Goal: Information Seeking & Learning: Check status

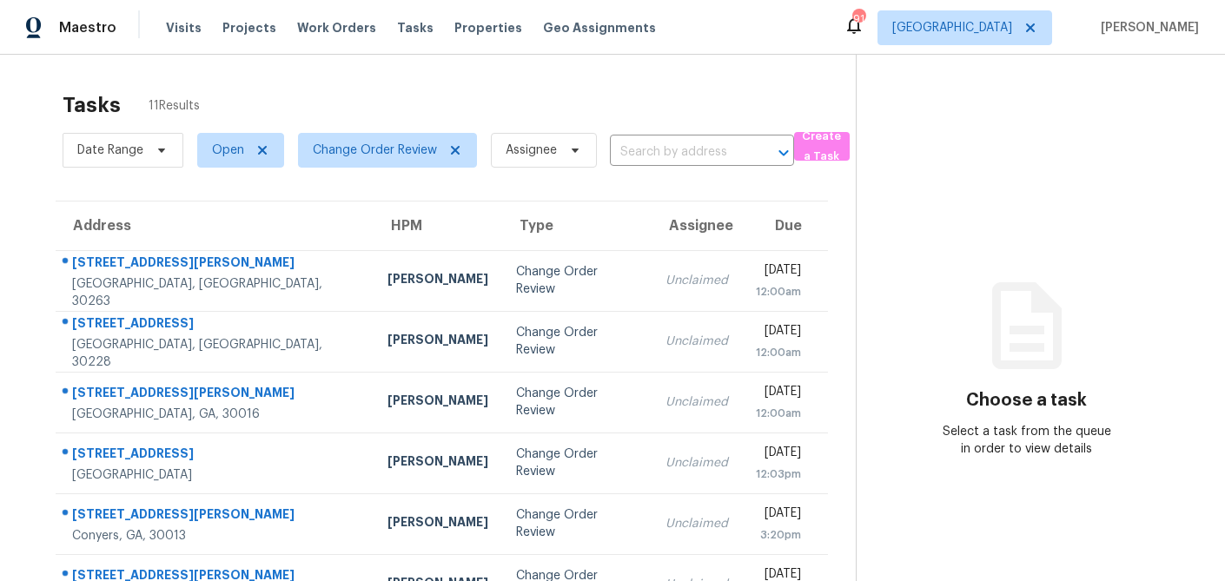
click at [306, 83] on div "Tasks 11 Results" at bounding box center [459, 105] width 793 height 45
click at [471, 29] on span "Properties" at bounding box center [489, 27] width 68 height 17
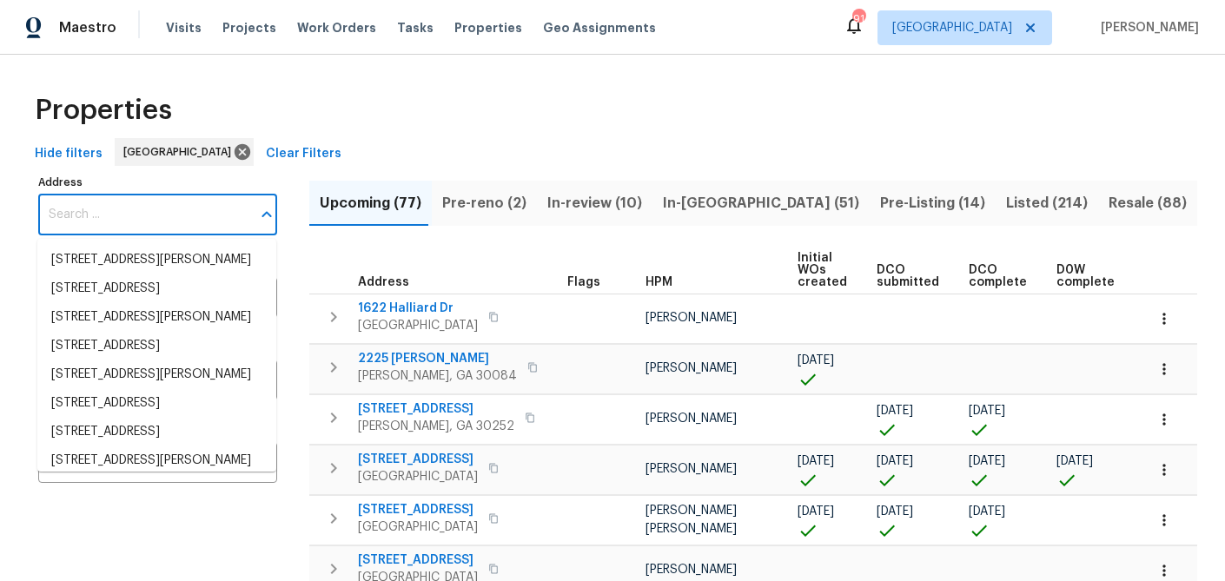
click at [118, 219] on input "Address" at bounding box center [144, 215] width 213 height 41
paste input "6090 Wintergreen Rd, Norcross, GA 30093"
type input "6090 Wintergreen Rd, Norcross, GA 30093"
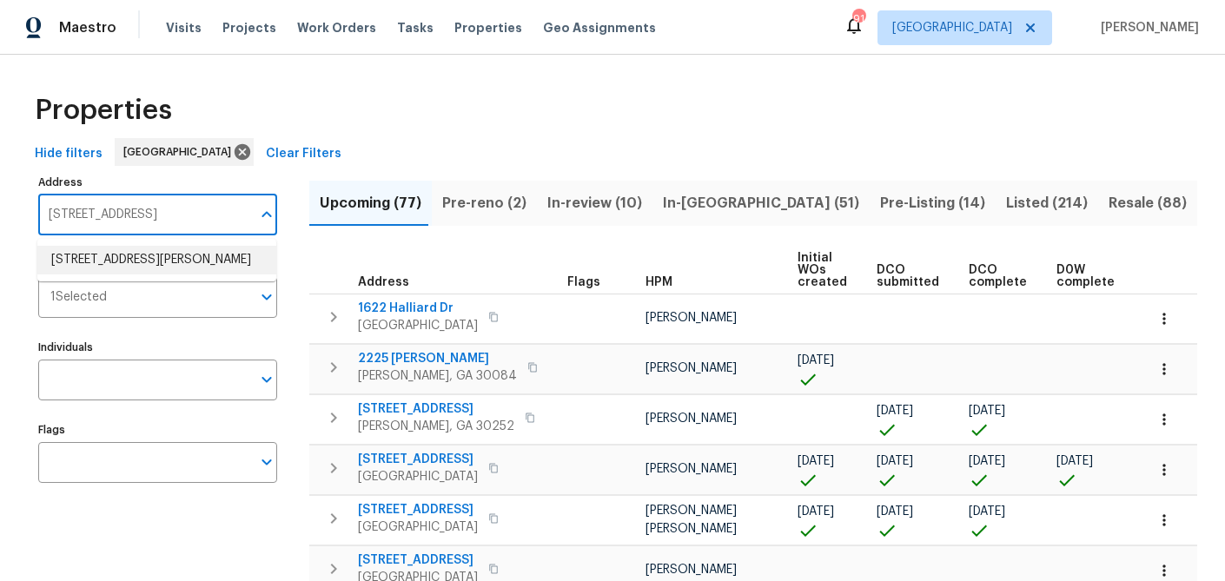
click at [105, 256] on li "6090 Wintergreen Rd Norcross GA 30093" at bounding box center [156, 260] width 239 height 29
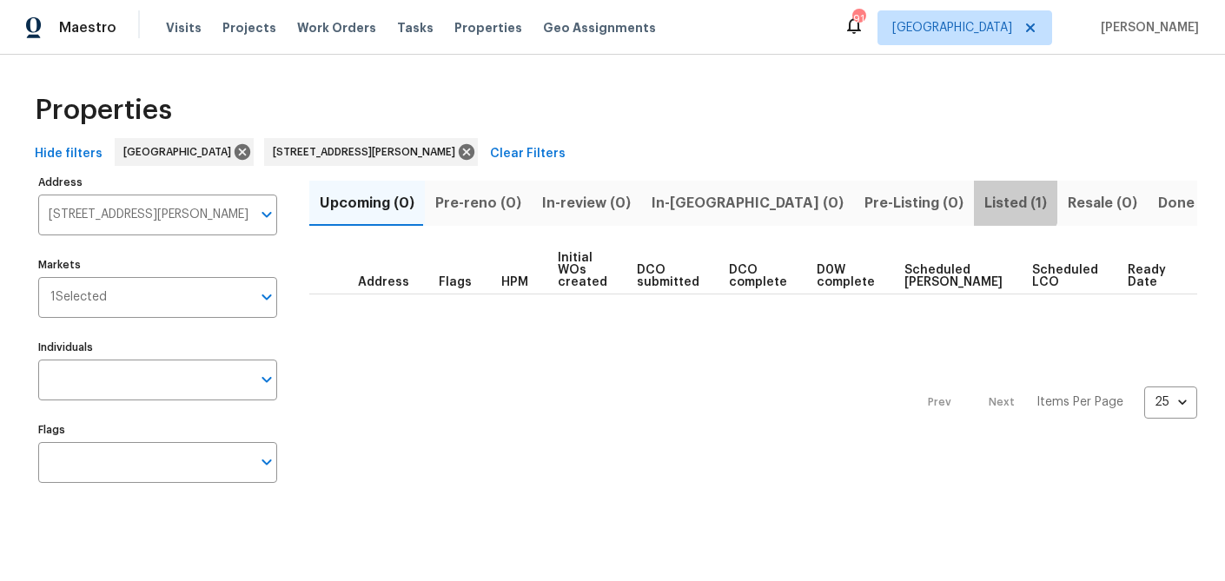
click at [985, 199] on span "Listed (1)" at bounding box center [1016, 203] width 63 height 24
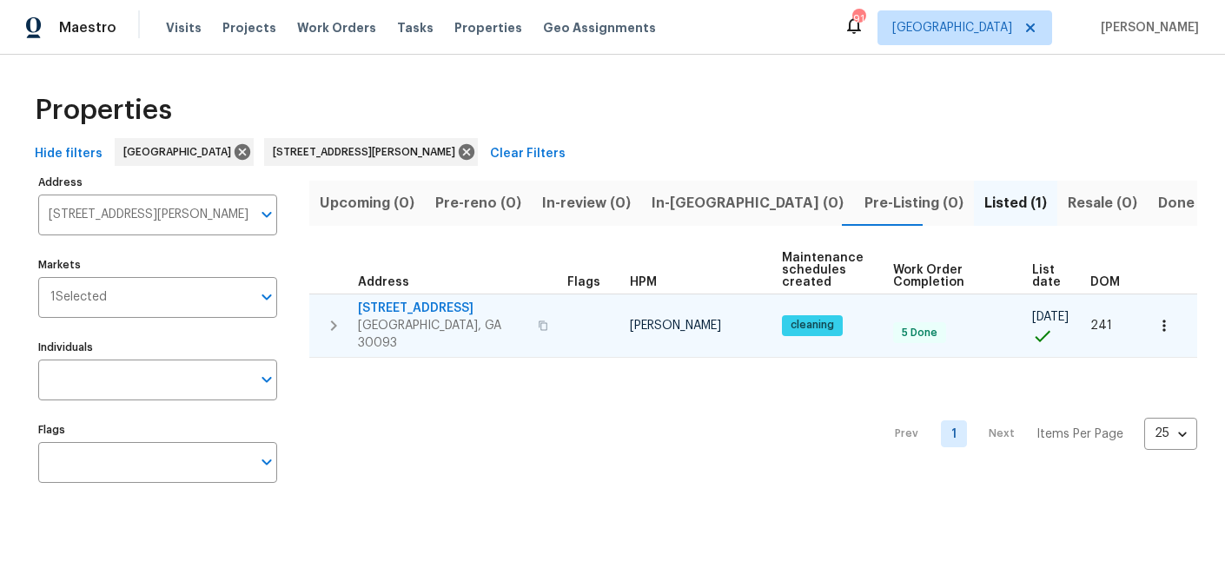
click at [425, 309] on span "6090 Wintergreen Rd" at bounding box center [442, 308] width 169 height 17
click at [0, 0] on div "Maestro Visits Projects Work Orders Tasks Properties Geo Assignments 91 Atlanta…" at bounding box center [612, 264] width 1225 height 528
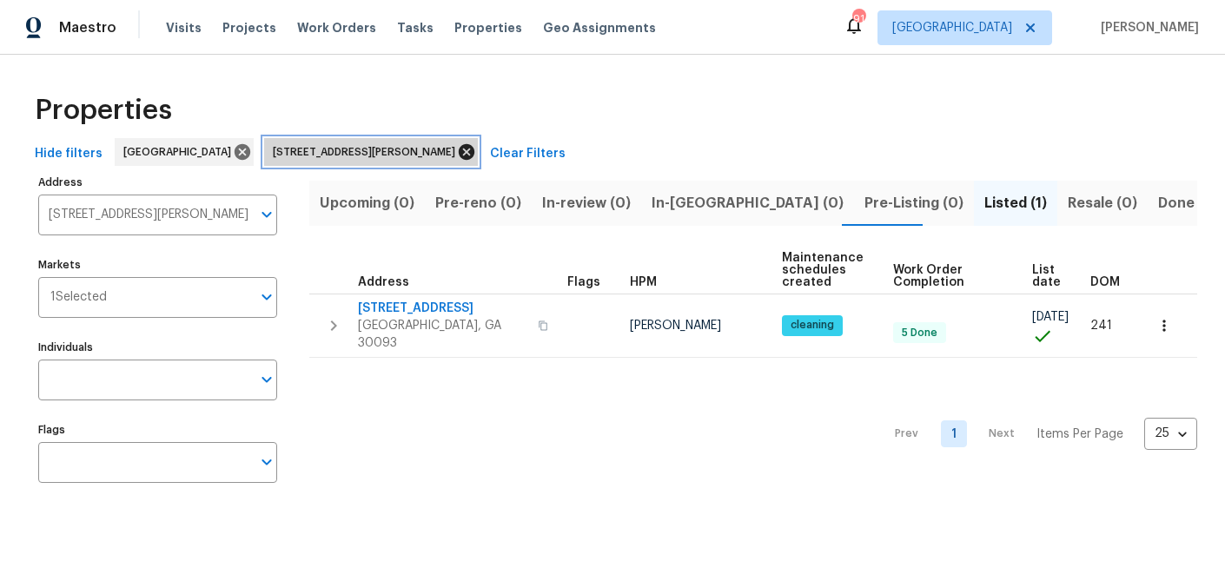
click at [459, 149] on icon at bounding box center [467, 152] width 16 height 16
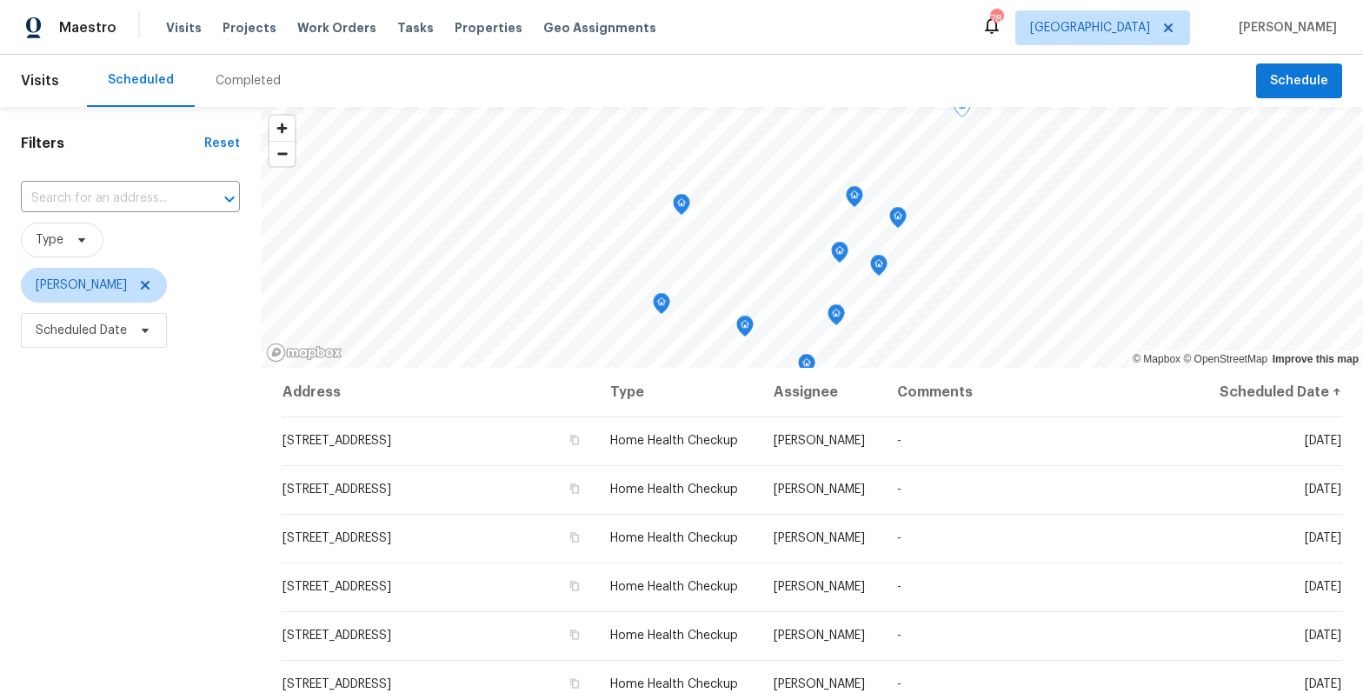
scroll to position [340, 0]
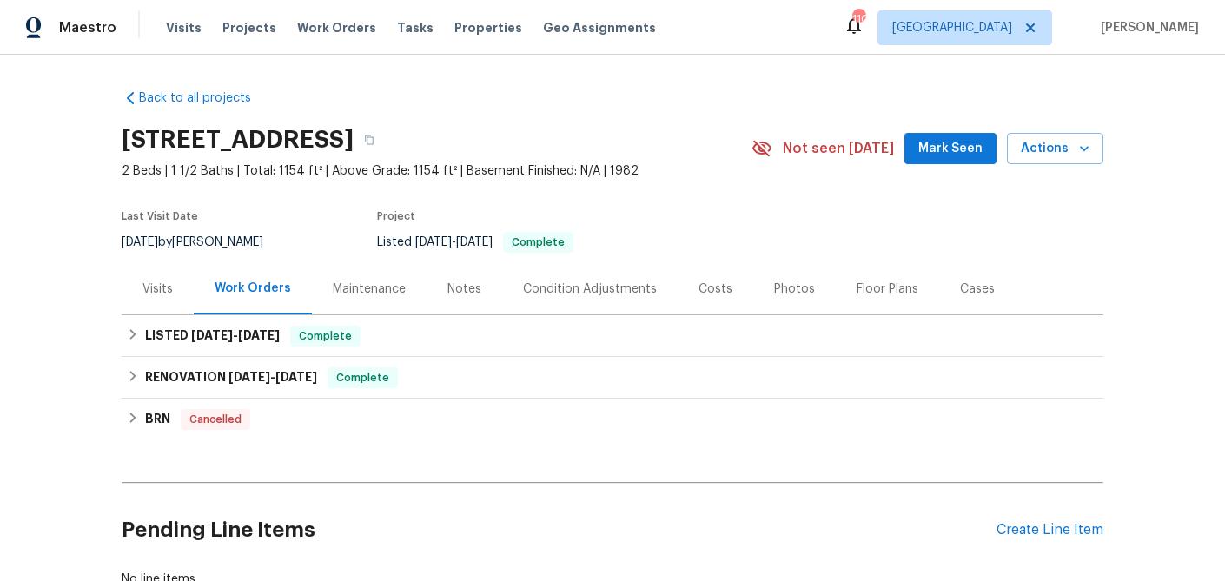
click at [463, 289] on div "Notes" at bounding box center [465, 289] width 34 height 17
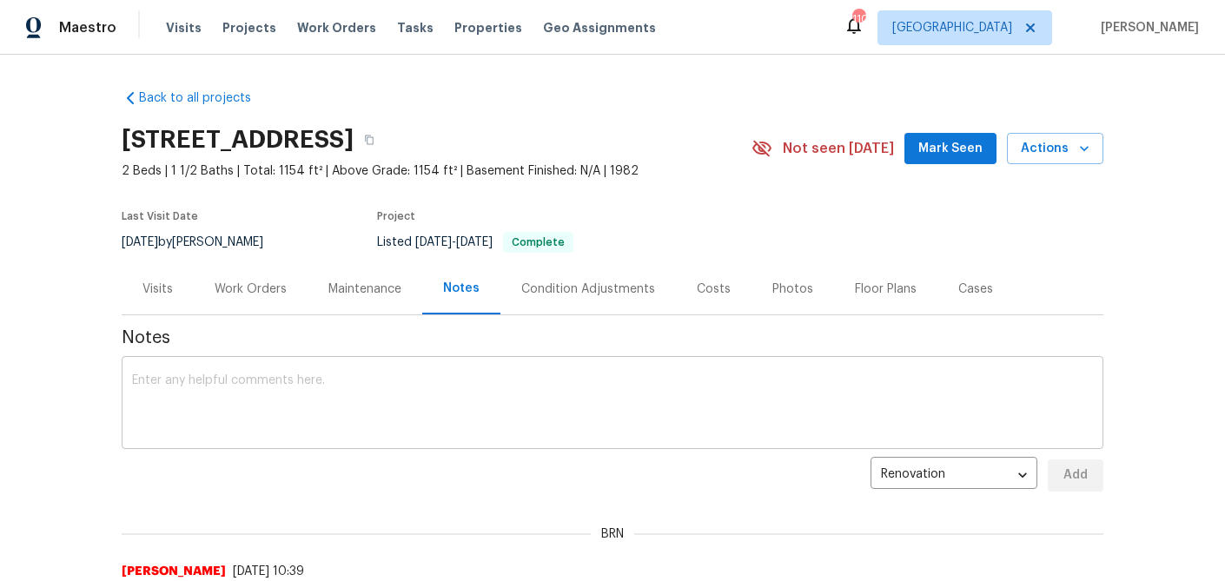
click at [333, 422] on textarea at bounding box center [612, 405] width 961 height 61
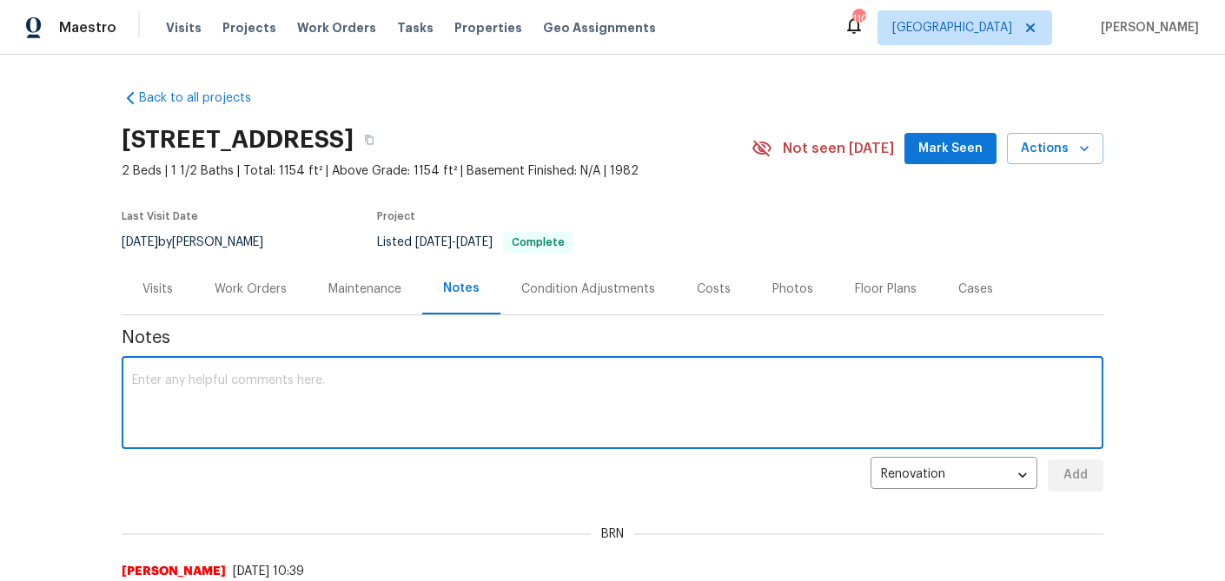
paste textarea "@samuel.vetrik this was a fallthrough, please correct the following: Leak under…"
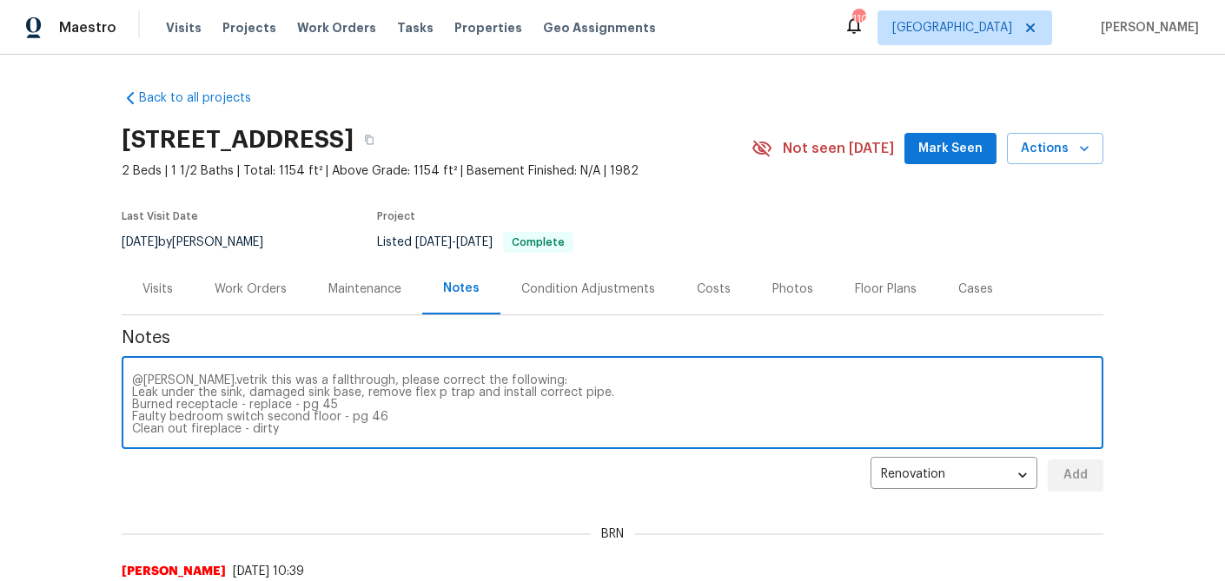
scroll to position [12, 0]
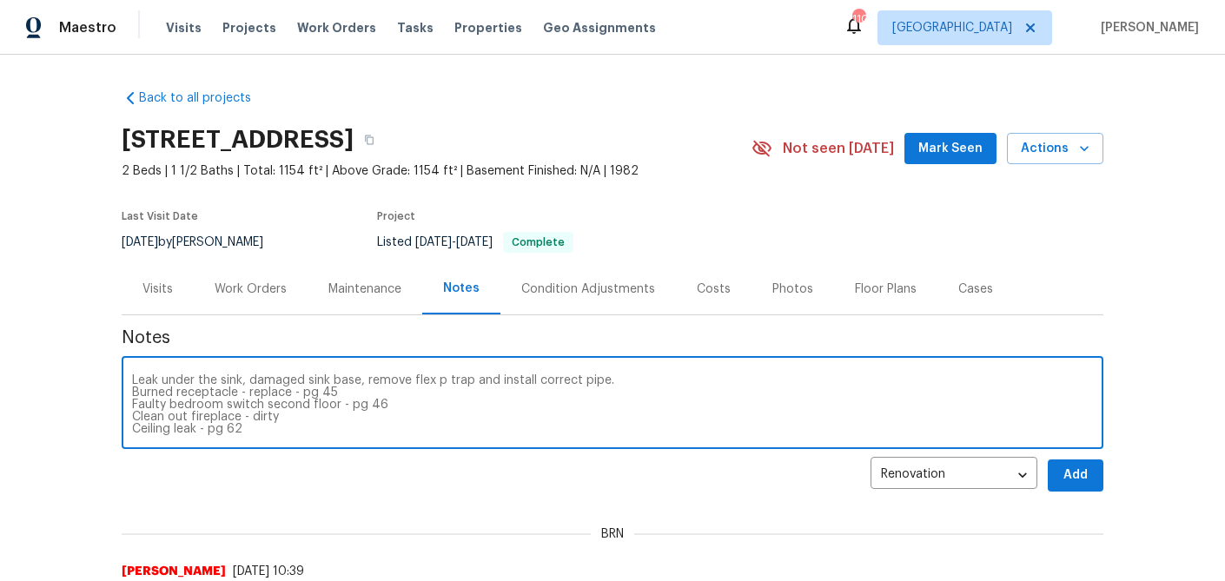
type textarea "@samuel.vetrik this was a fallthrough, please correct the following: Leak under…"
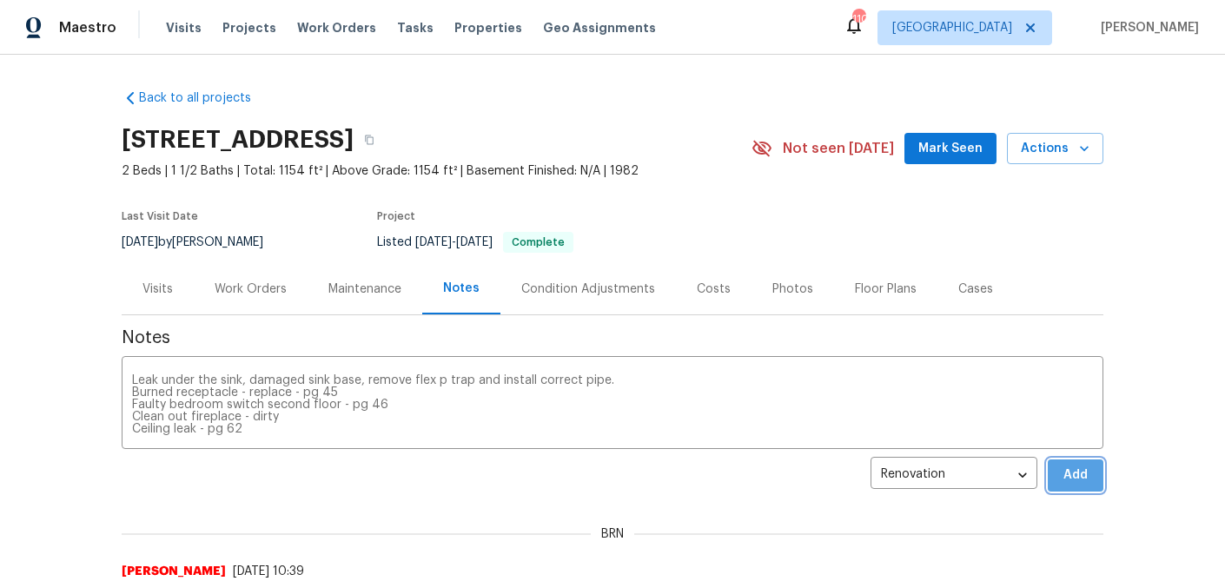
click at [1077, 476] on span "Add" at bounding box center [1076, 476] width 28 height 22
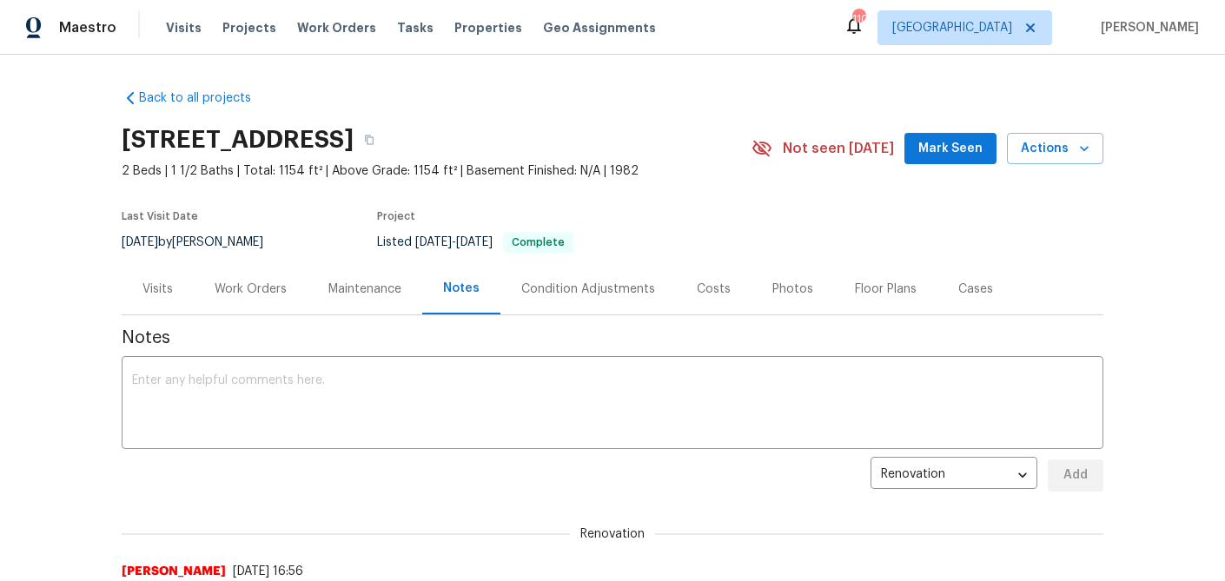
scroll to position [0, 0]
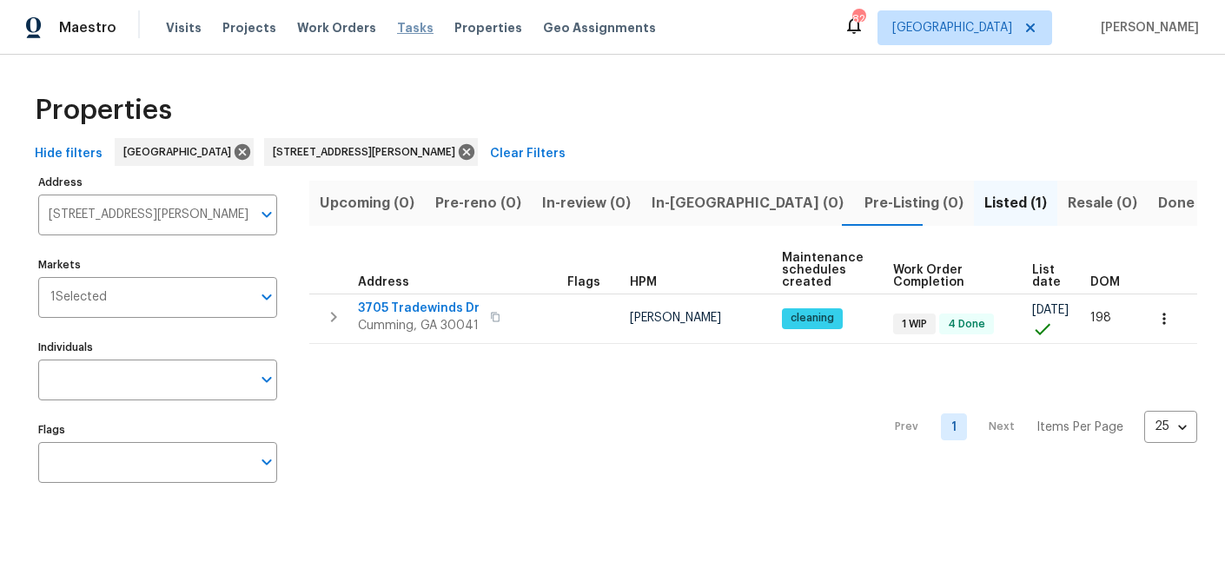
click at [397, 29] on span "Tasks" at bounding box center [415, 28] width 36 height 12
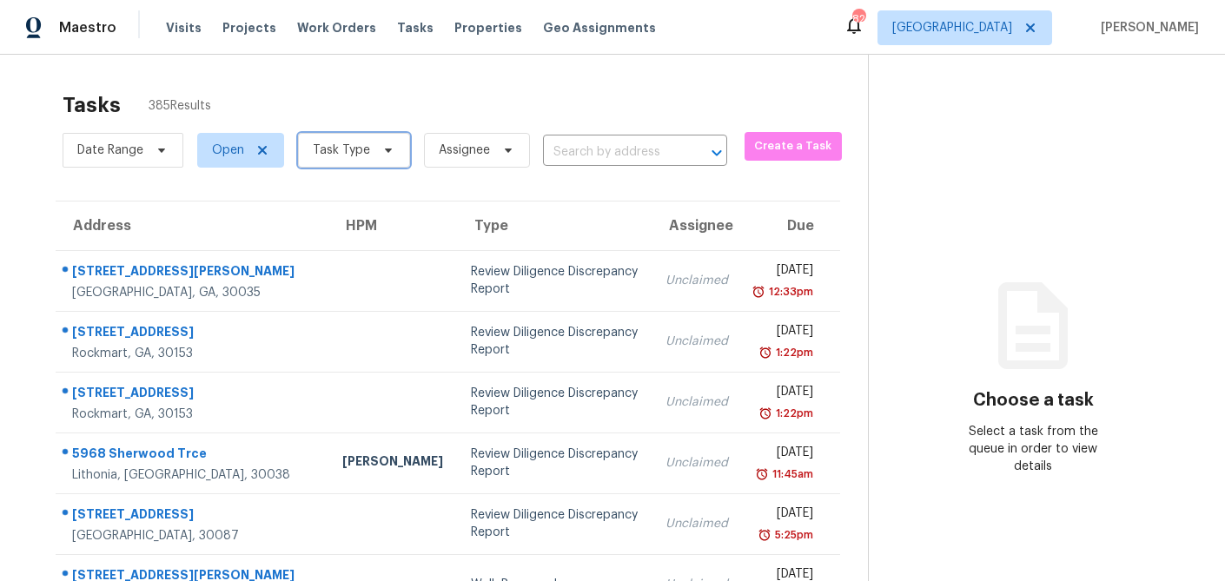
click at [390, 151] on icon at bounding box center [389, 150] width 14 height 14
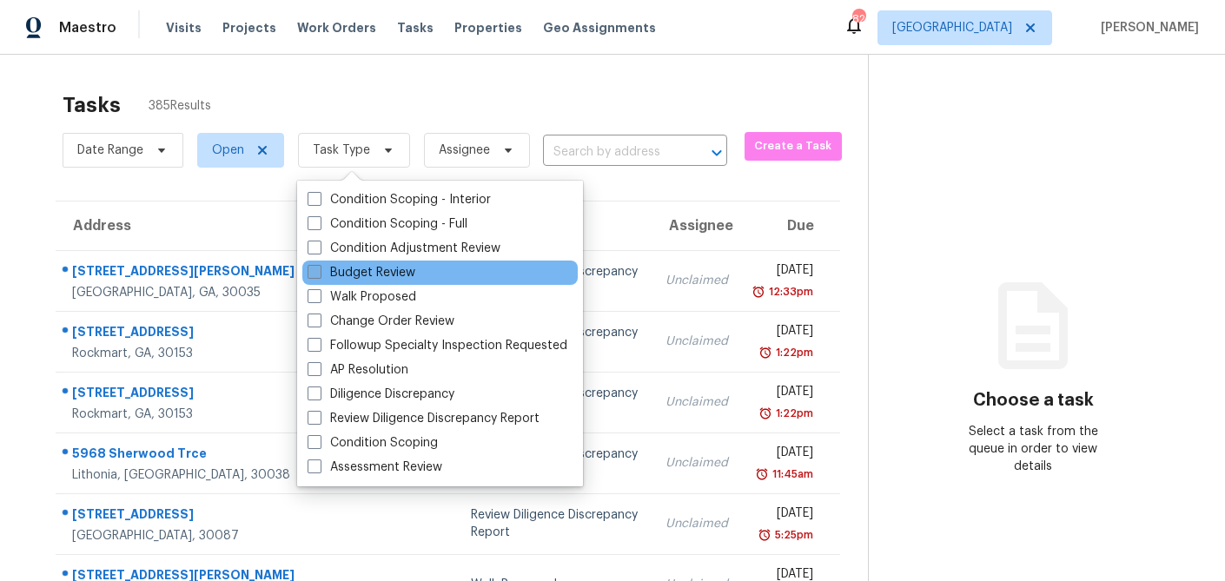
click at [315, 272] on span at bounding box center [315, 272] width 14 height 14
click at [315, 272] on input "Budget Review" at bounding box center [313, 269] width 11 height 11
checkbox input "true"
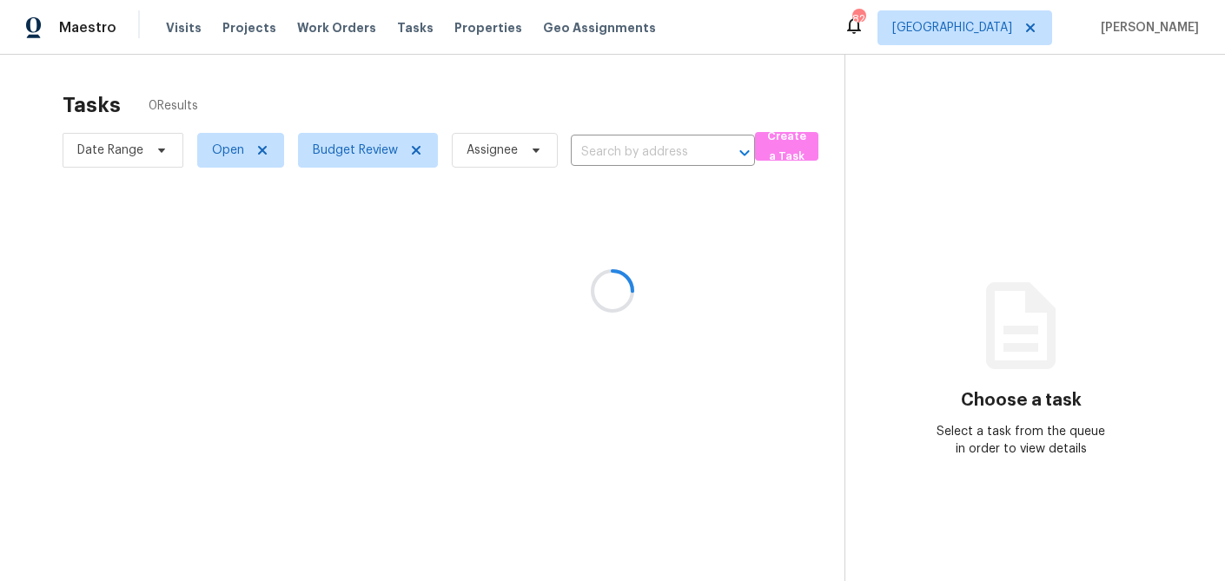
click at [372, 57] on div at bounding box center [612, 290] width 1225 height 581
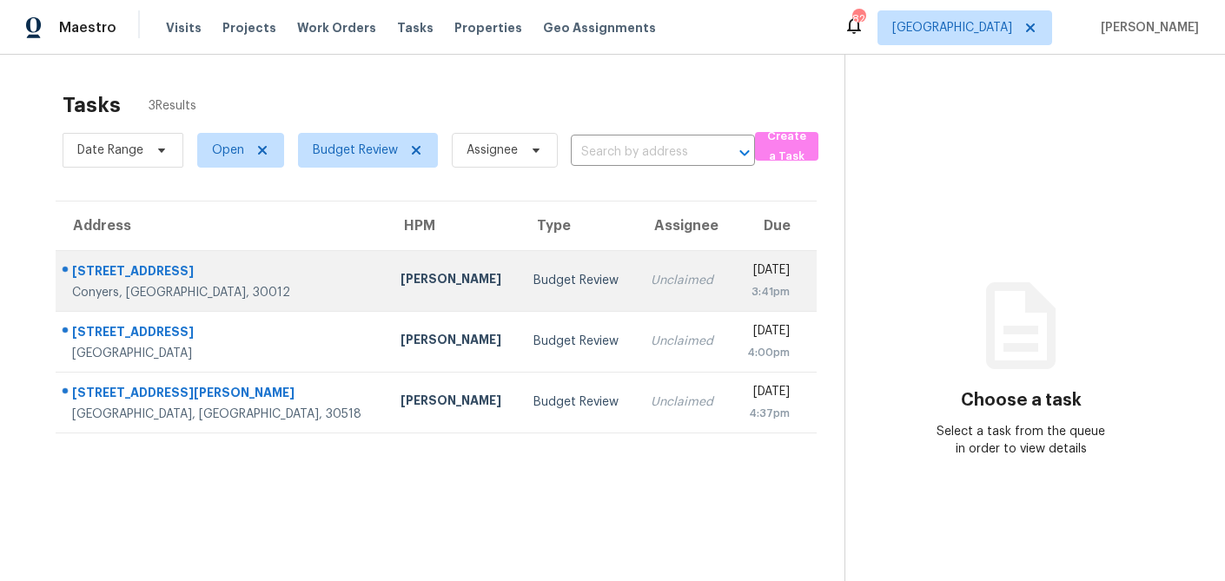
click at [534, 285] on div "Budget Review" at bounding box center [579, 280] width 90 height 17
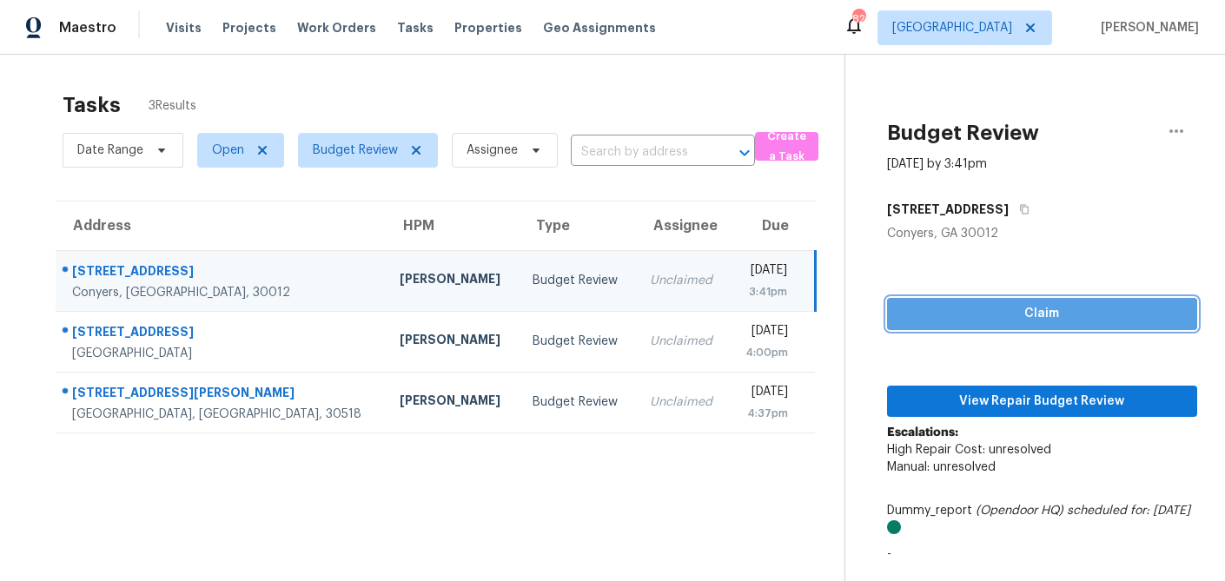
drag, startPoint x: 1001, startPoint y: 322, endPoint x: 979, endPoint y: 377, distance: 59.7
click at [1000, 322] on span "Claim" at bounding box center [1042, 314] width 282 height 22
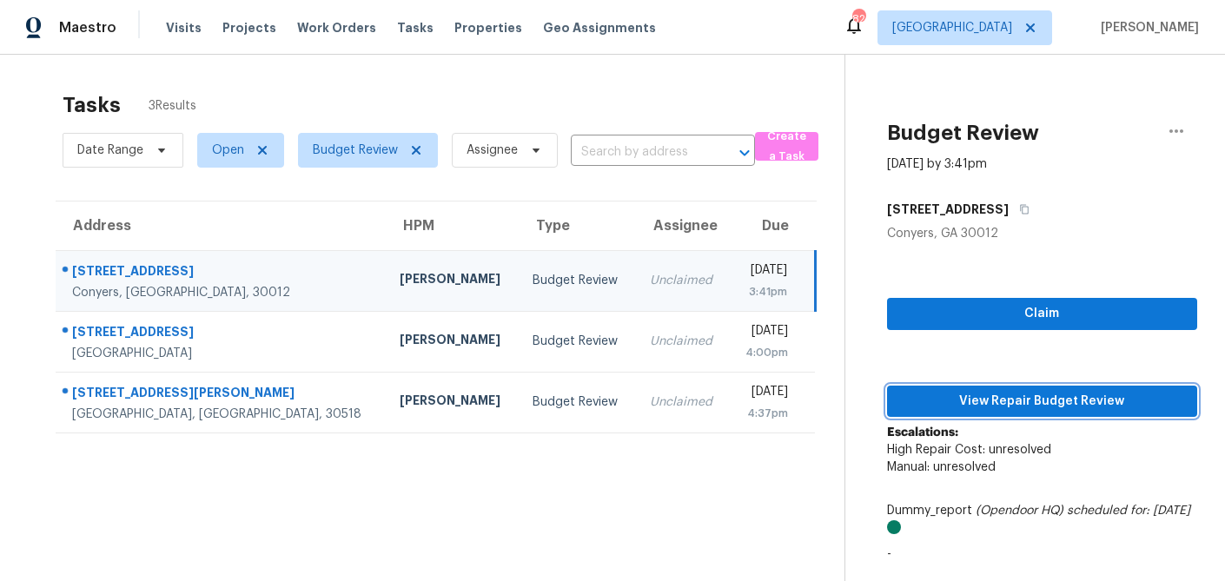
click at [978, 397] on span "View Repair Budget Review" at bounding box center [1042, 402] width 282 height 22
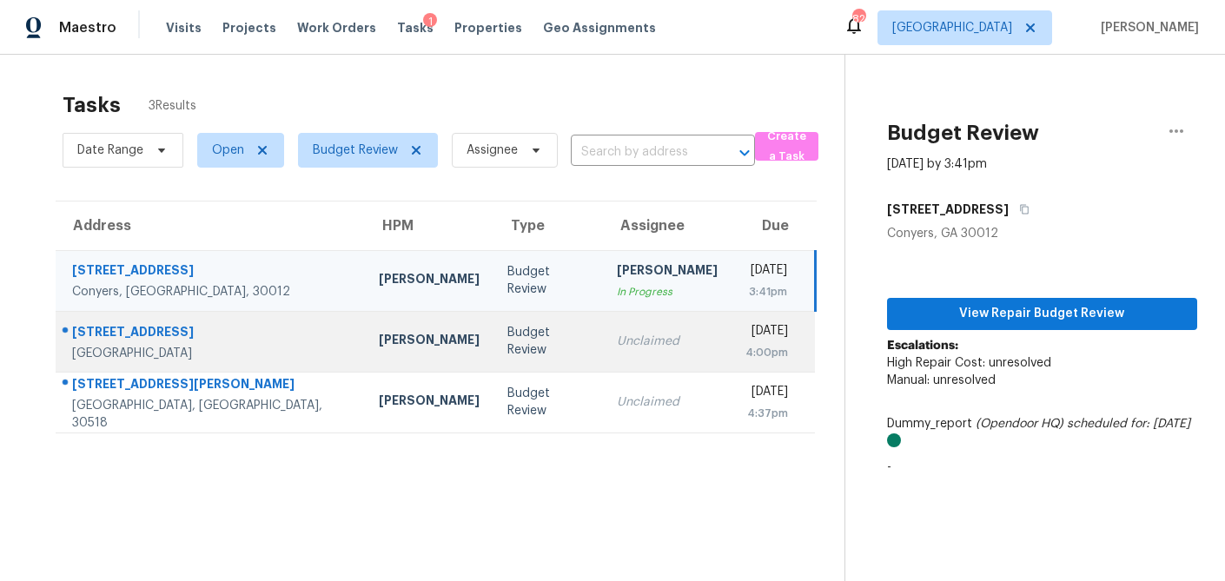
click at [365, 337] on td "Kenroy Hoilett" at bounding box center [429, 341] width 129 height 61
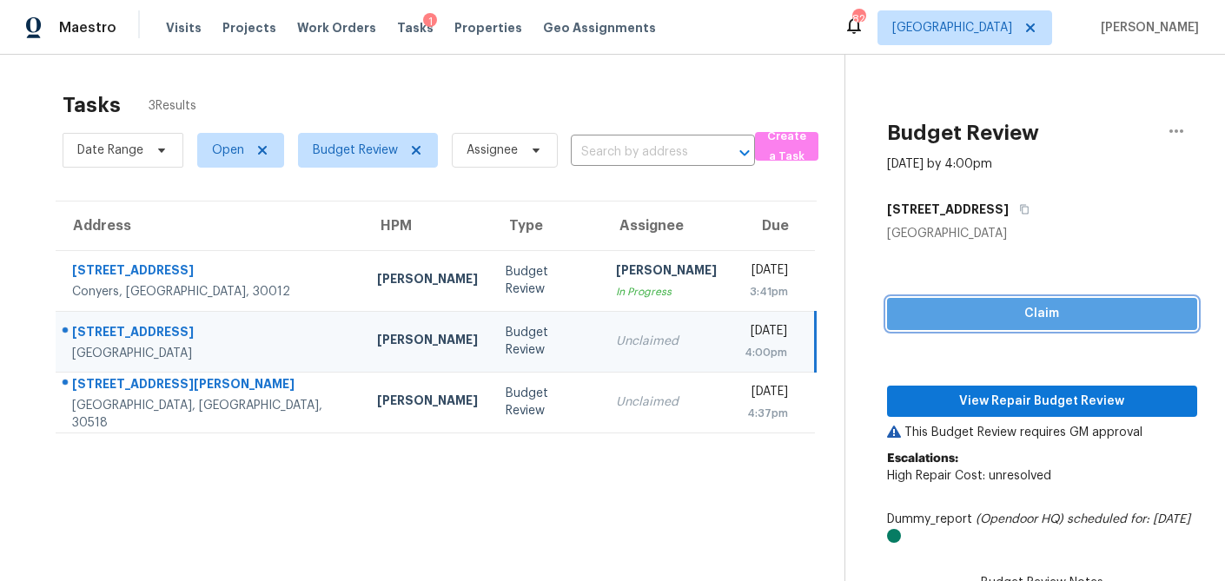
drag, startPoint x: 960, startPoint y: 316, endPoint x: 956, endPoint y: 328, distance: 12.1
click at [960, 316] on span "Claim" at bounding box center [1042, 314] width 282 height 22
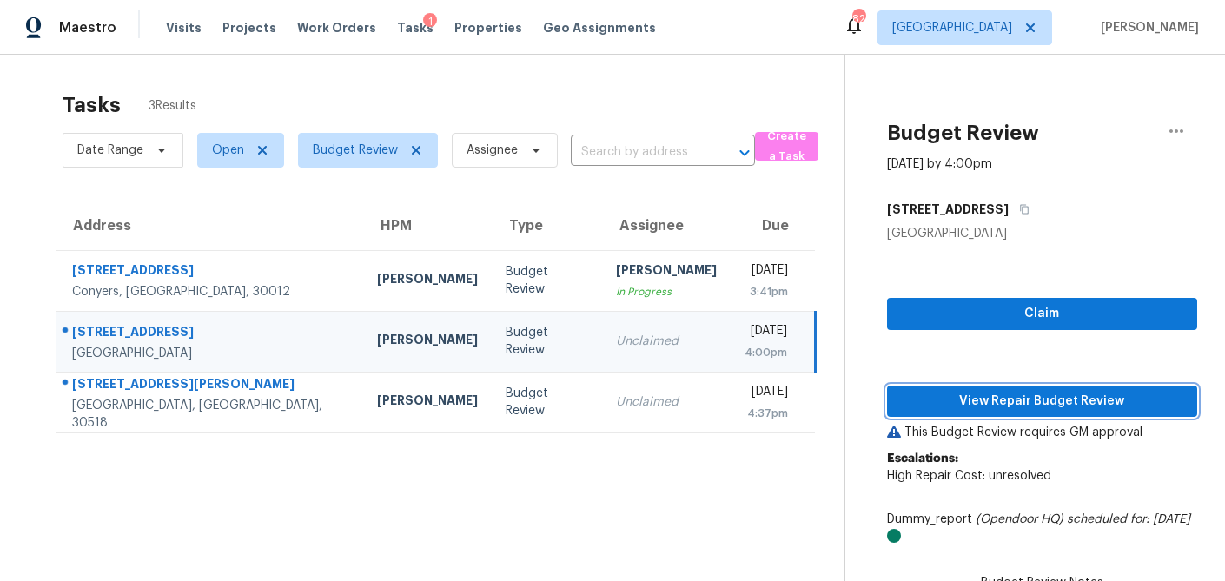
click at [952, 396] on span "View Repair Budget Review" at bounding box center [1042, 402] width 282 height 22
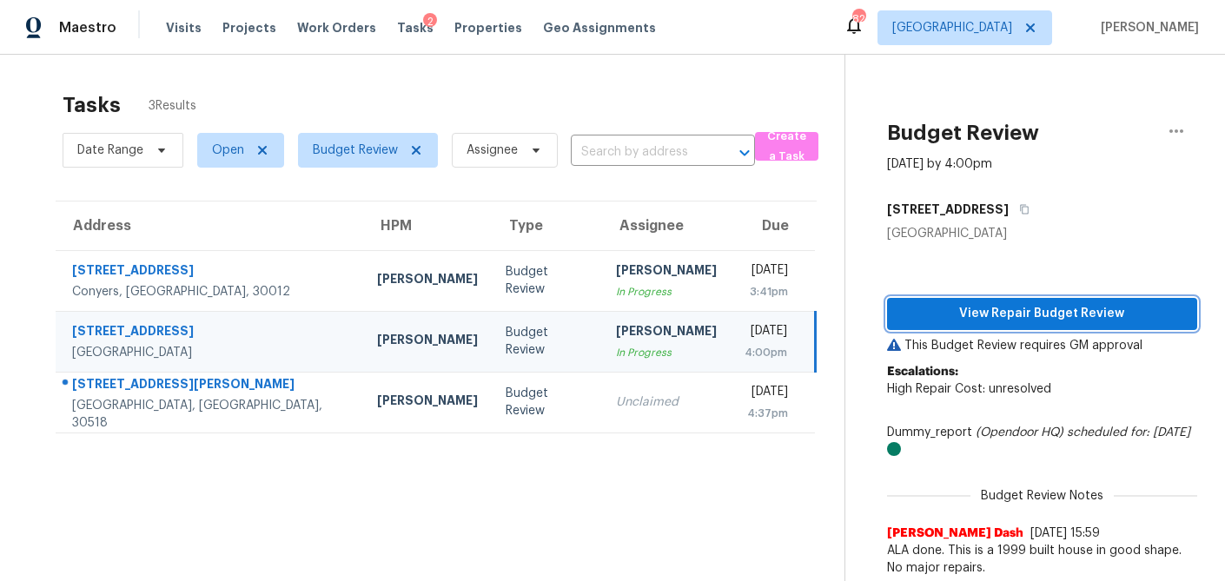
click at [1045, 312] on span "View Repair Budget Review" at bounding box center [1042, 314] width 282 height 22
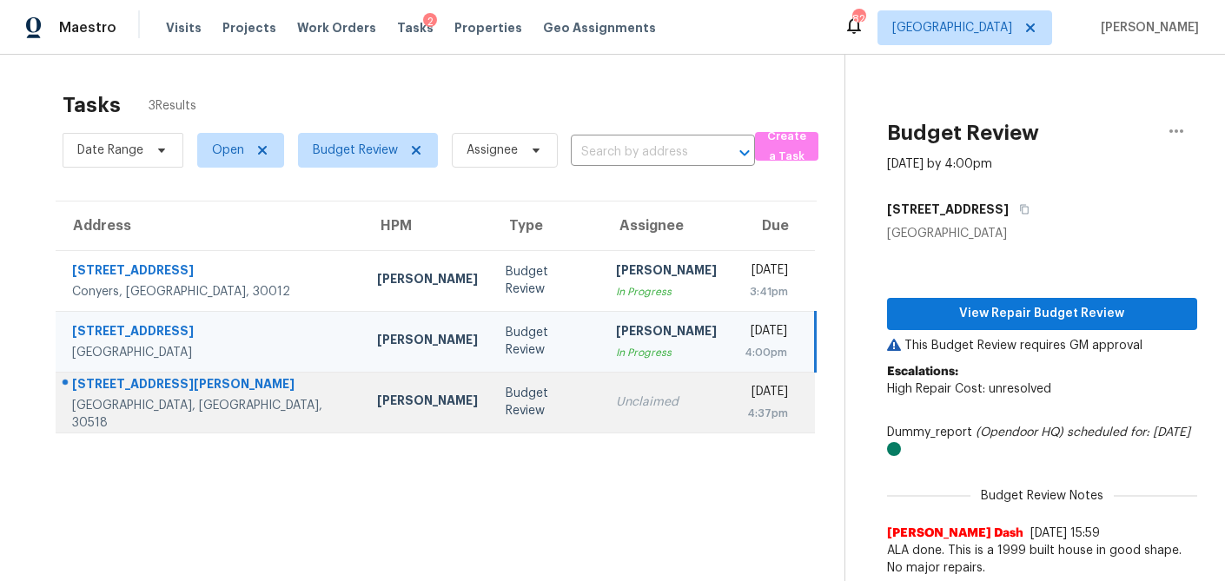
click at [616, 401] on div "Unclaimed" at bounding box center [666, 402] width 101 height 17
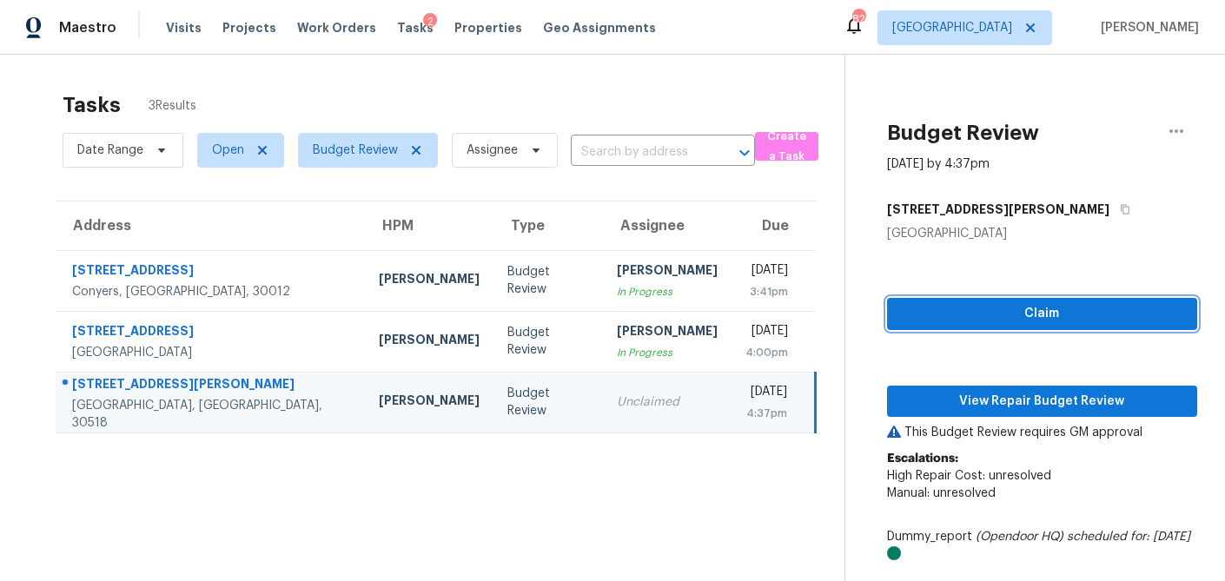
drag, startPoint x: 1086, startPoint y: 307, endPoint x: 1032, endPoint y: 368, distance: 82.5
click at [1086, 307] on span "Claim" at bounding box center [1042, 314] width 282 height 22
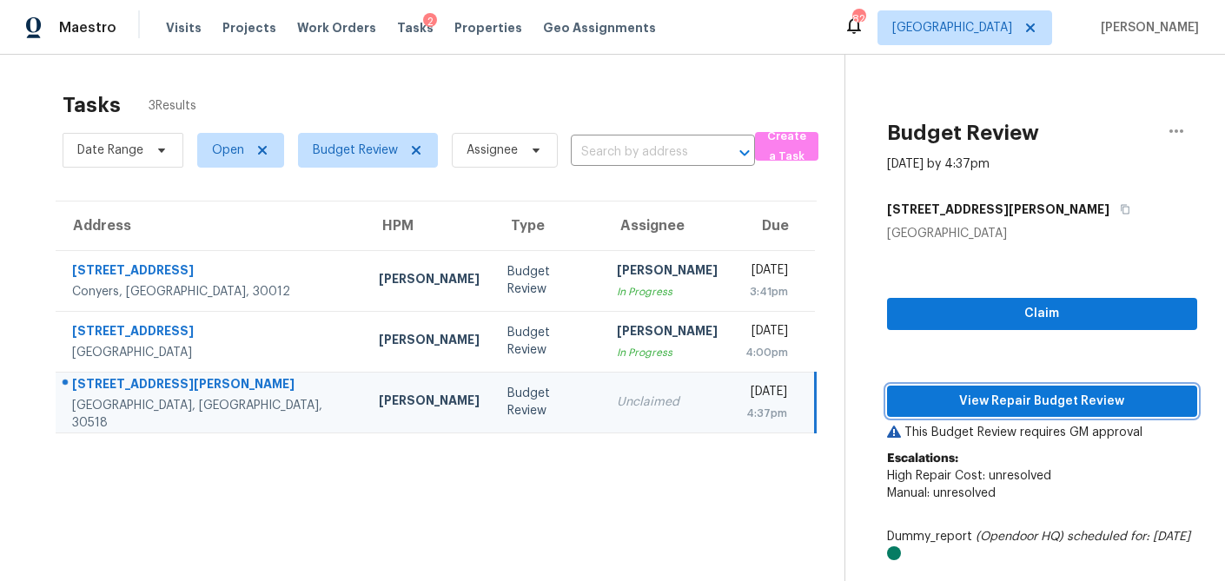
click at [1008, 407] on span "View Repair Budget Review" at bounding box center [1042, 402] width 282 height 22
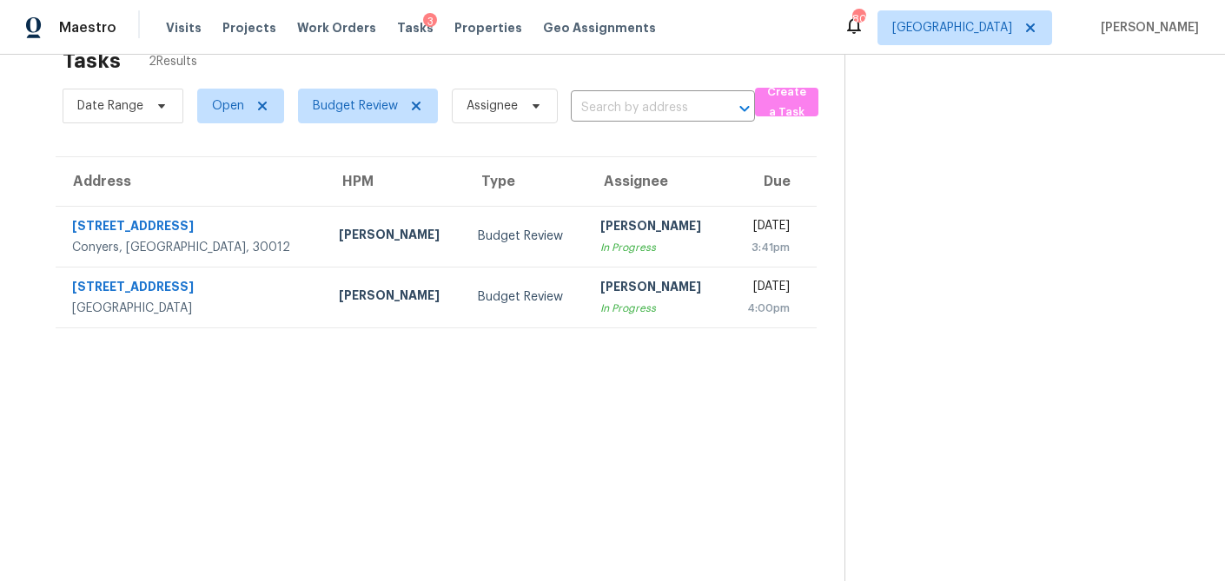
scroll to position [46, 0]
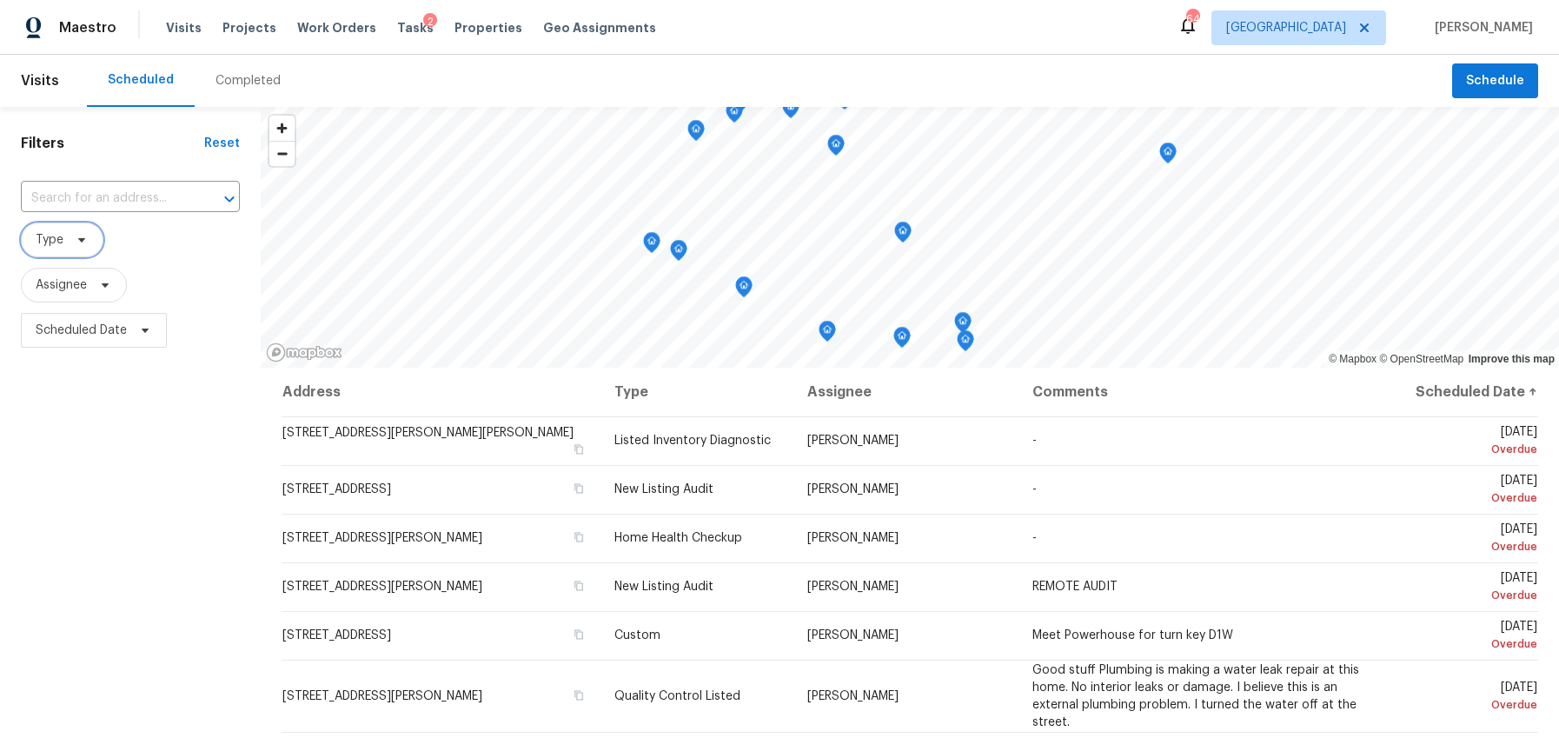
click at [87, 246] on icon at bounding box center [82, 240] width 14 height 14
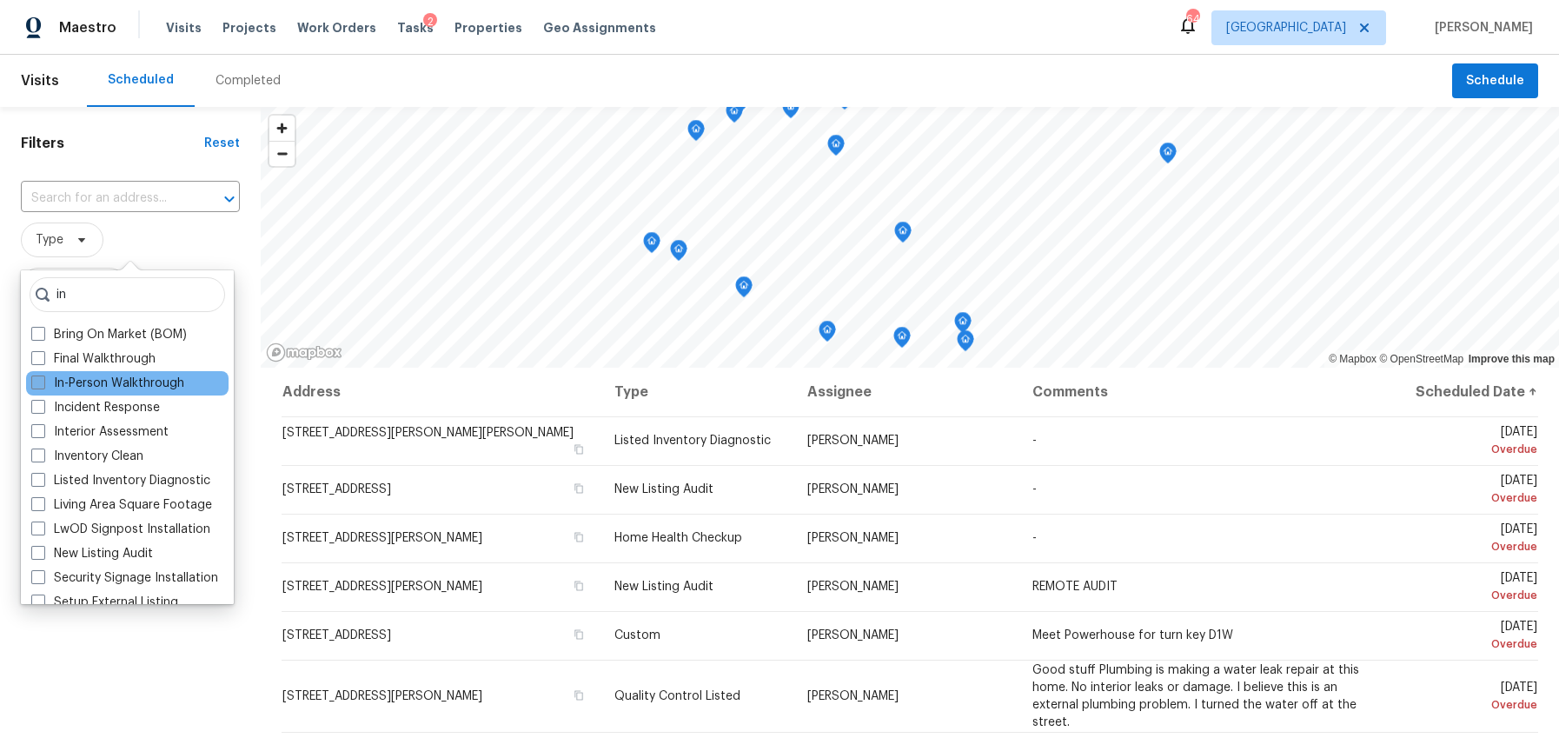
type input "in"
click at [38, 378] on span at bounding box center [38, 382] width 14 height 14
click at [38, 378] on input "In-Person Walkthrough" at bounding box center [36, 380] width 11 height 11
checkbox input "true"
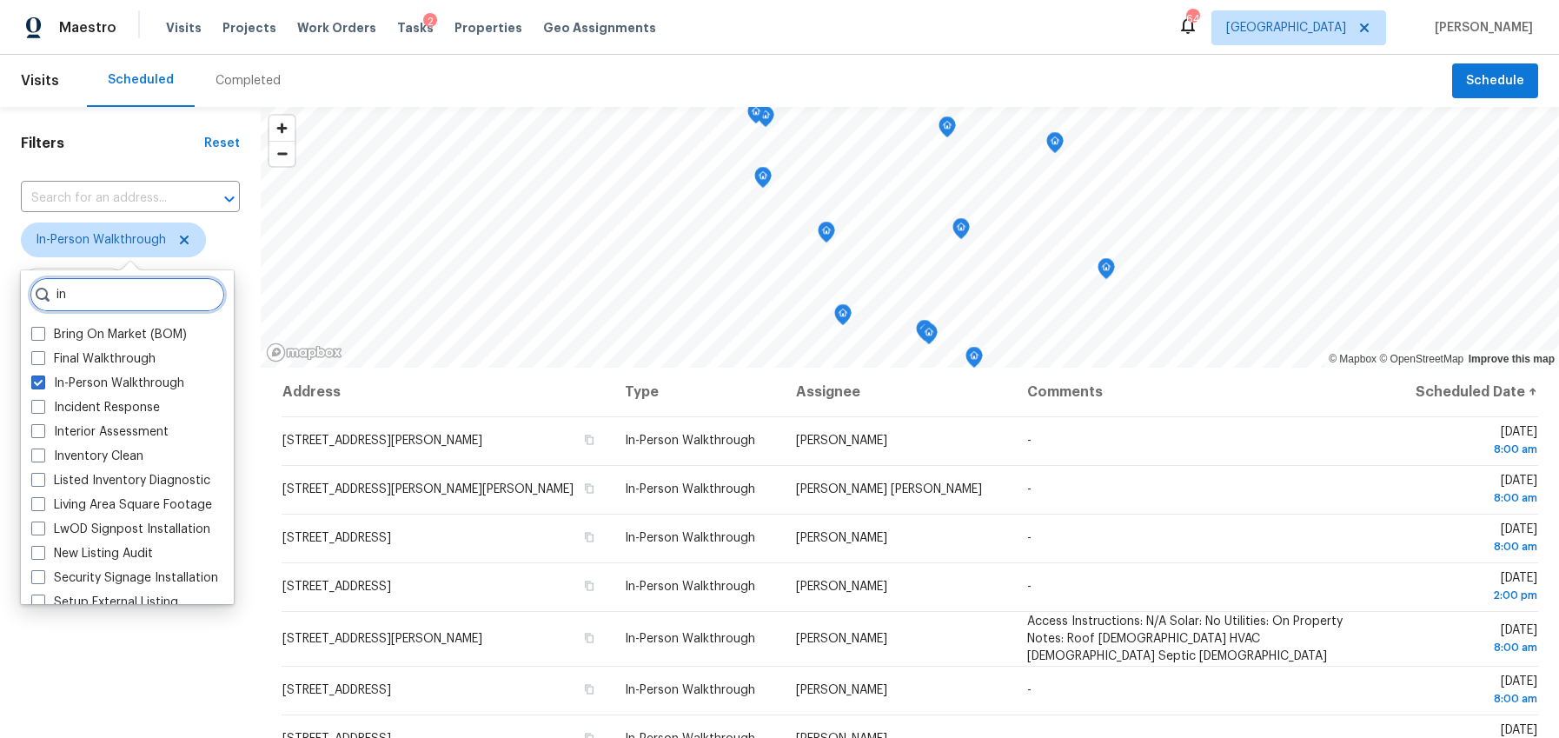
drag, startPoint x: 95, startPoint y: 301, endPoint x: -23, endPoint y: 275, distance: 120.0
click at [0, 275] on html "Maestro Visits Projects Work Orders Tasks 2 Properties Geo Assignments 64 Atlan…" at bounding box center [779, 369] width 1559 height 738
type input "i"
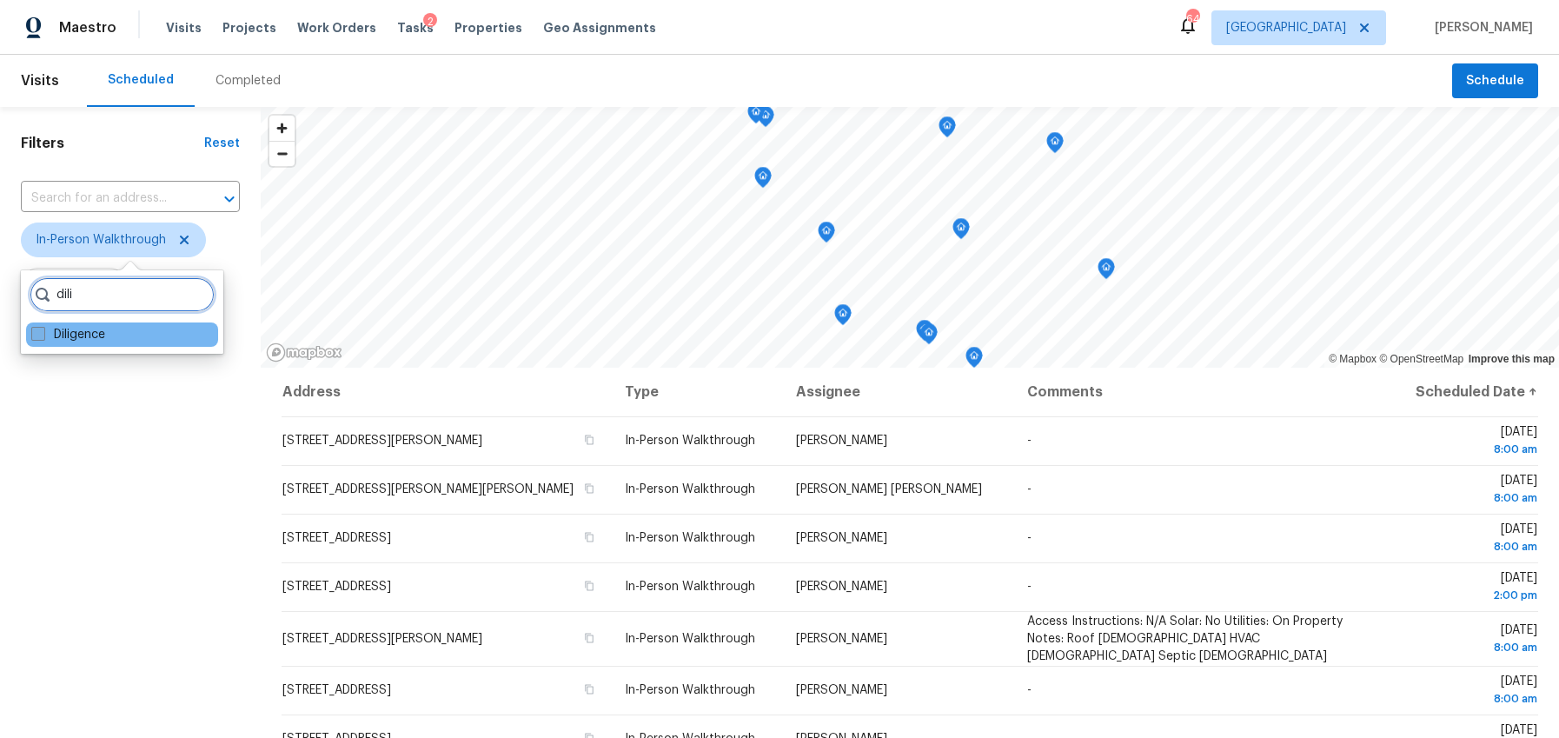
type input "dili"
click at [35, 330] on span at bounding box center [38, 334] width 14 height 14
click at [35, 330] on input "Diligence" at bounding box center [36, 331] width 11 height 11
checkbox input "true"
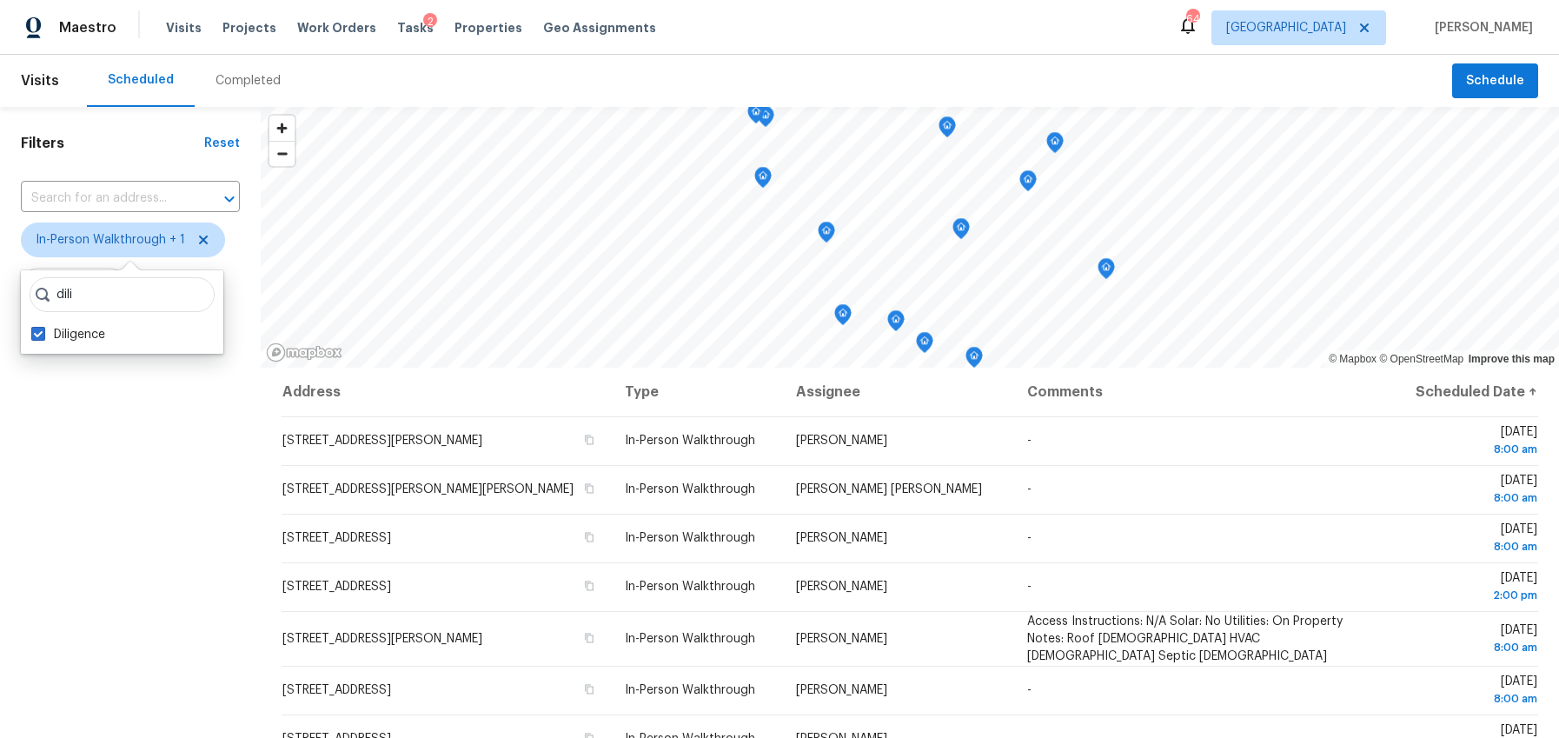
click at [70, 411] on div "Filters Reset ​ In-Person Walkthrough + 1 Assignee Scheduled Date" at bounding box center [130, 532] width 261 height 851
click at [87, 330] on span "Scheduled Date" at bounding box center [81, 330] width 91 height 17
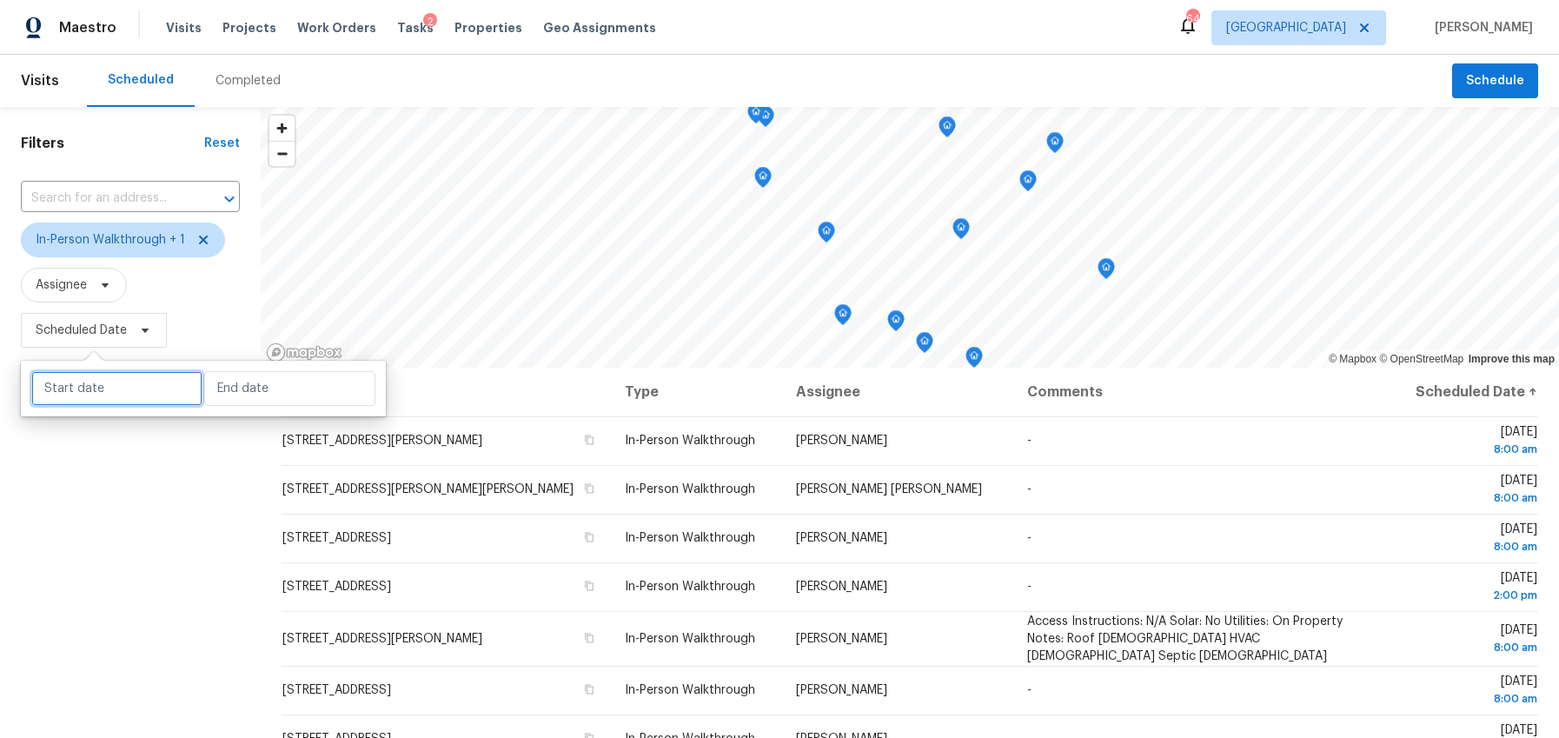
click at [75, 388] on input "text" at bounding box center [116, 388] width 171 height 35
select select "9"
select select "2025"
select select "10"
select select "2025"
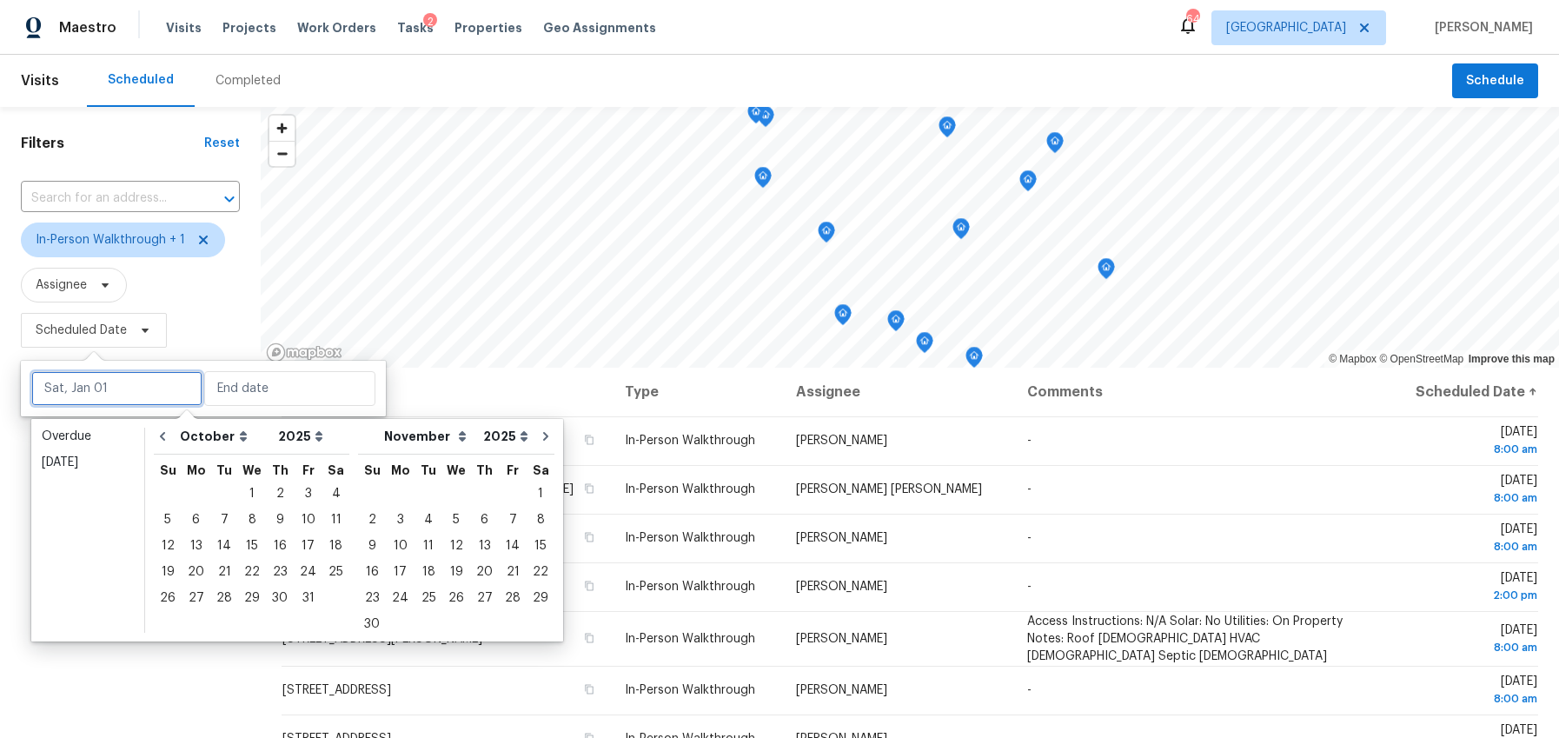
type input "Wed, Oct 01"
type input "Sat, Oct 04"
click at [221, 515] on div "7" at bounding box center [224, 520] width 28 height 24
type input "Tue, Oct 07"
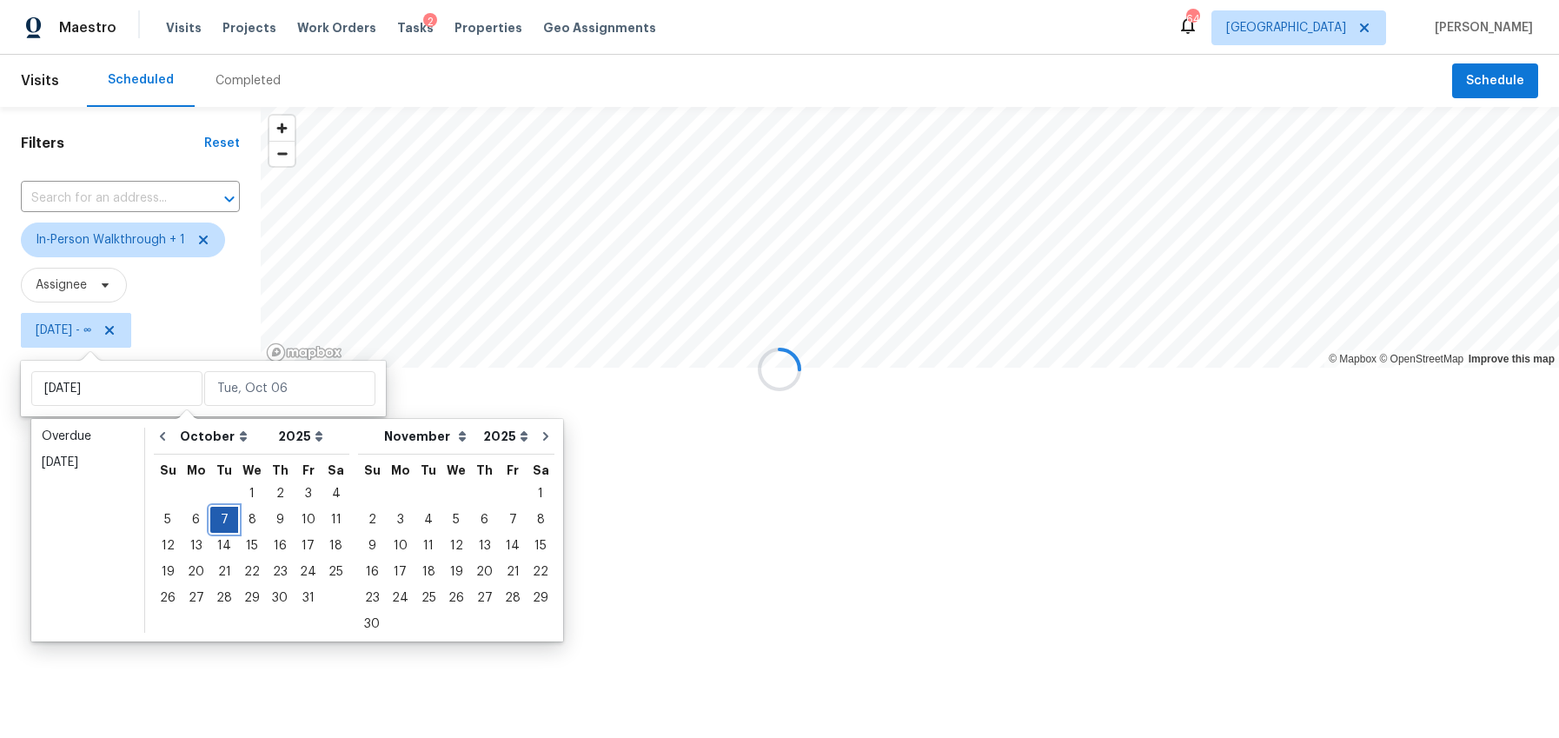
click at [221, 515] on div "7" at bounding box center [224, 520] width 28 height 24
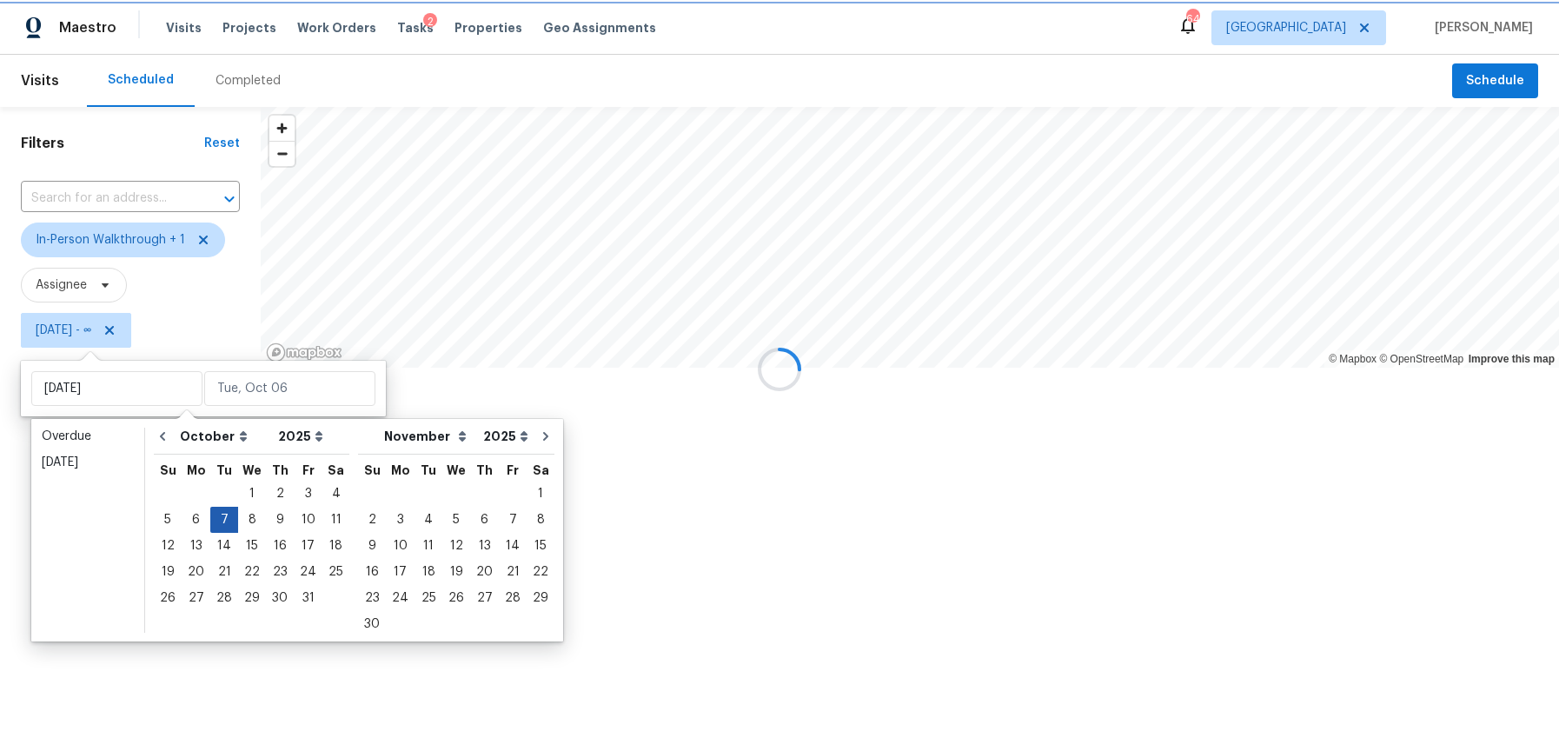
type input "Tue, Oct 07"
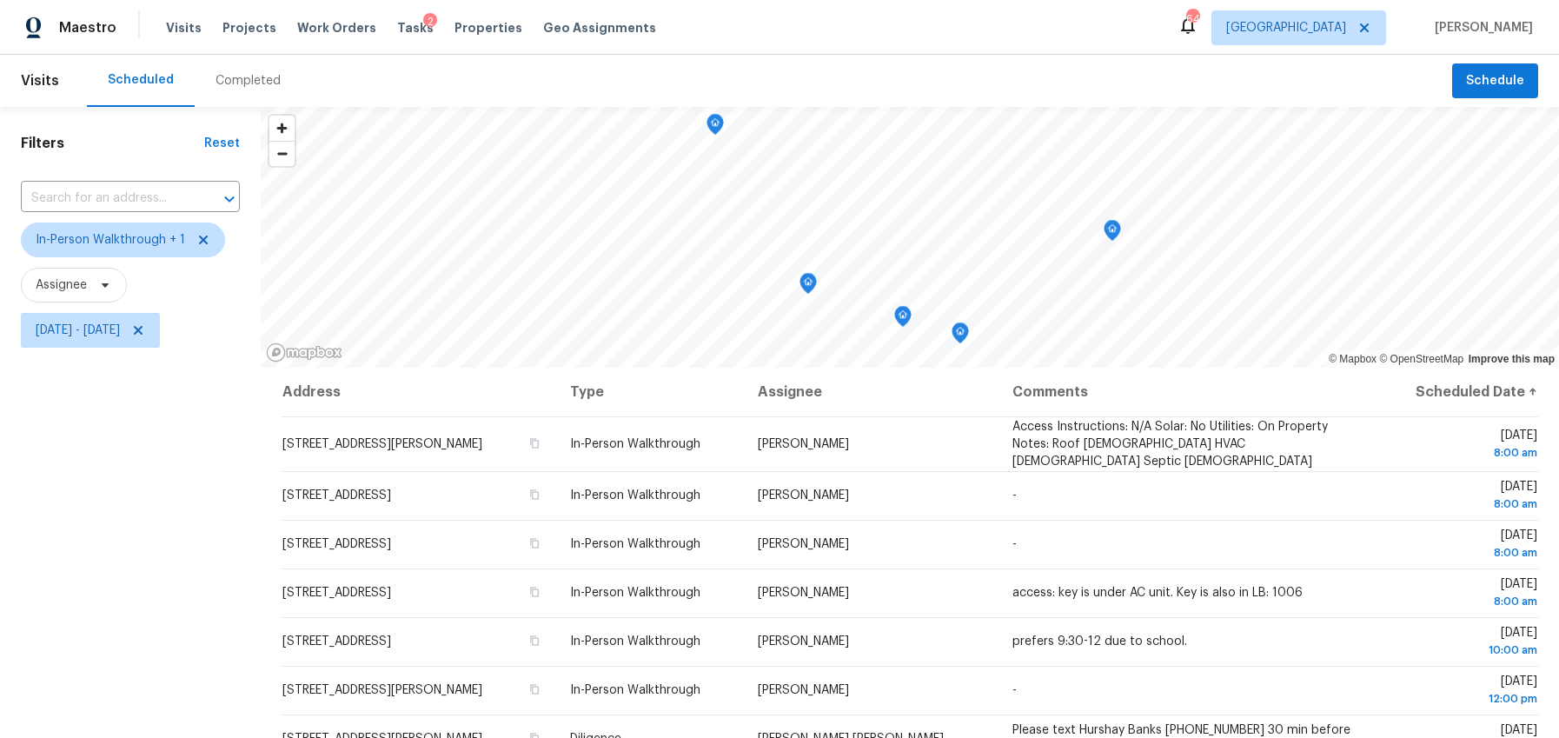
click at [112, 612] on div "Filters Reset ​ In-Person Walkthrough + 1 Assignee Tue, Oct 07 - Tue, Oct 07" at bounding box center [130, 532] width 261 height 851
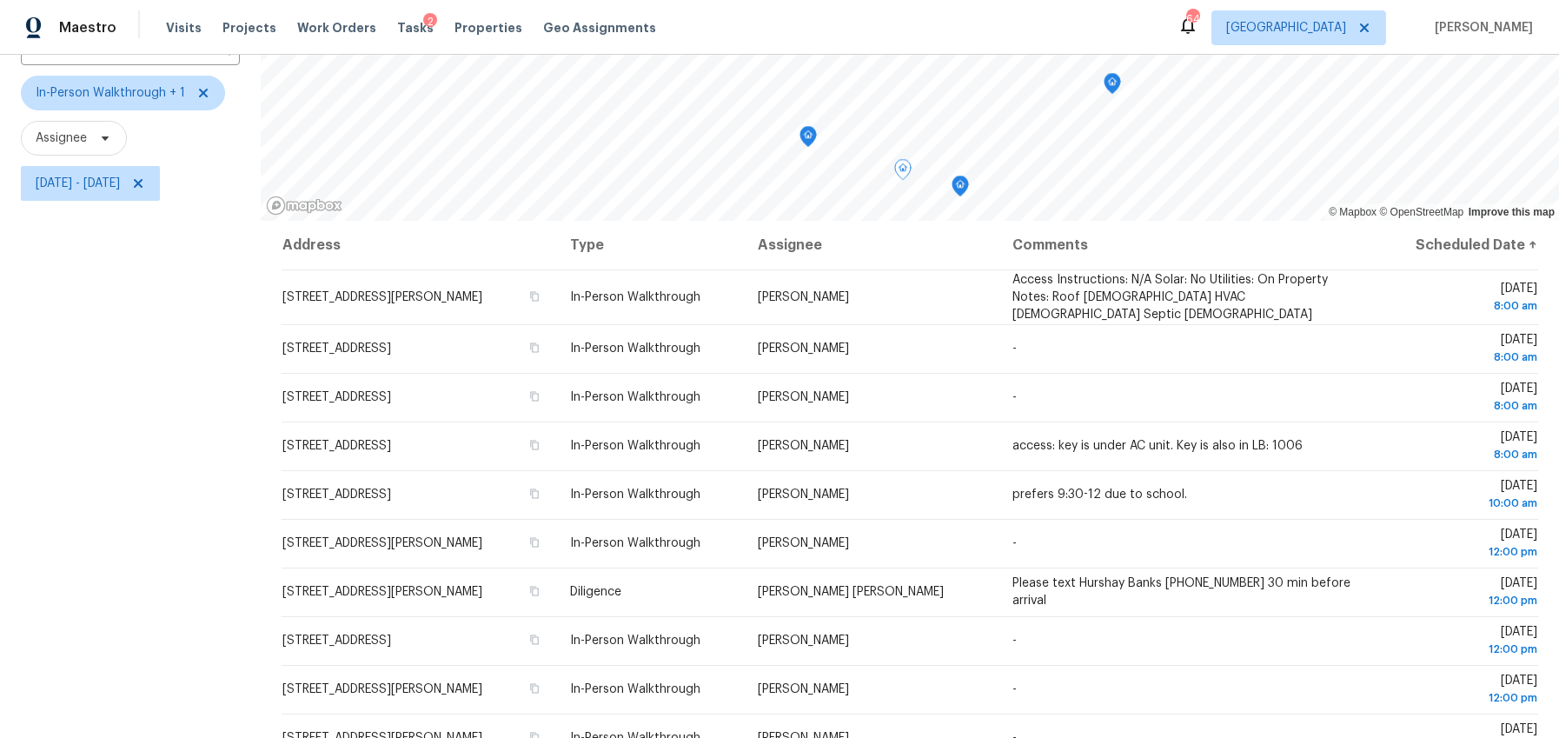
scroll to position [220, 0]
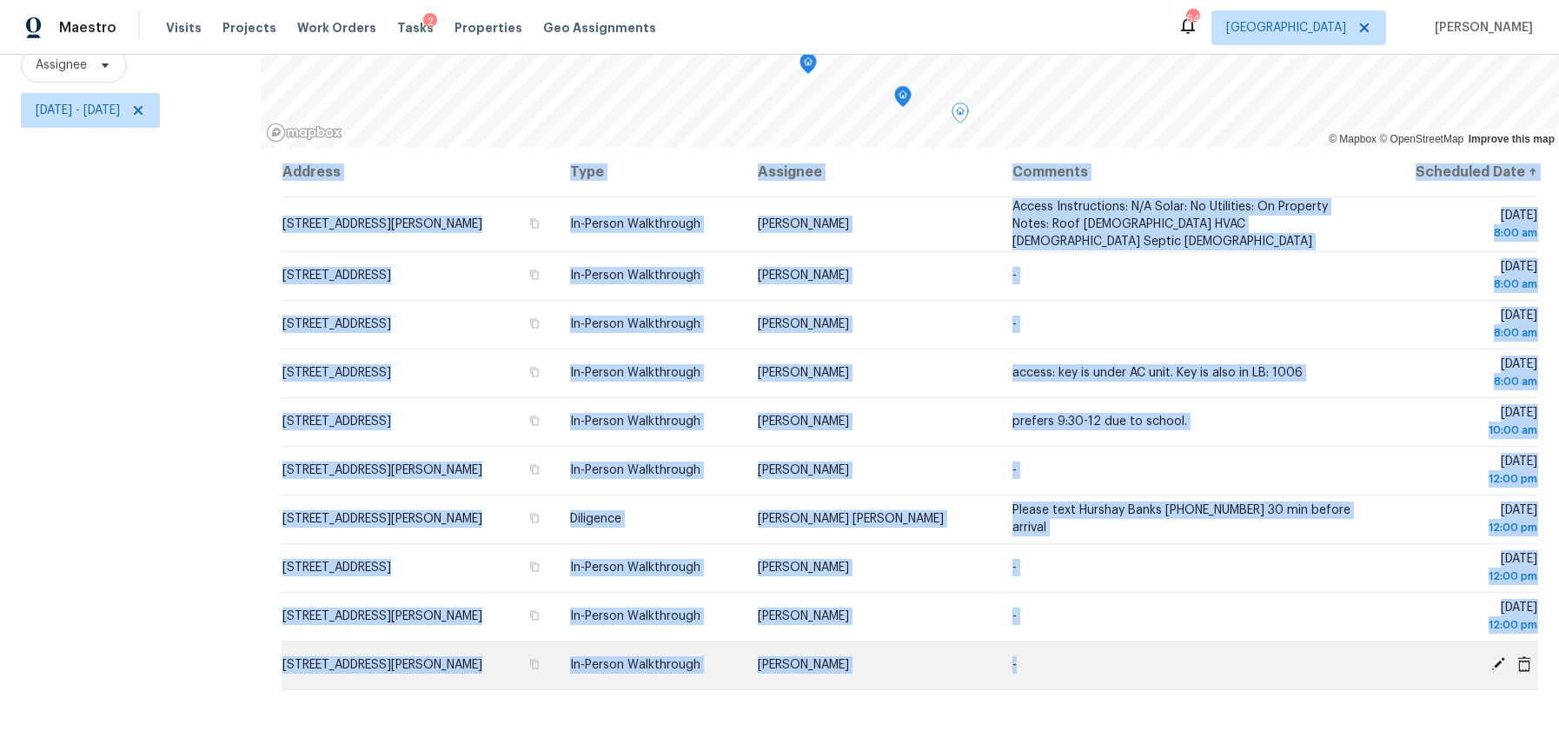
drag, startPoint x: 261, startPoint y: 415, endPoint x: 1098, endPoint y: 680, distance: 878.9
click at [1098, 680] on div "Address Type Assignee Comments Scheduled Date ↑ 47 Ann Trl, Powder Springs, GA …" at bounding box center [910, 443] width 1298 height 590
copy table "Address Type Assignee Comments Scheduled Date ↑ 47 Ann Trl, Powder Springs, GA …"
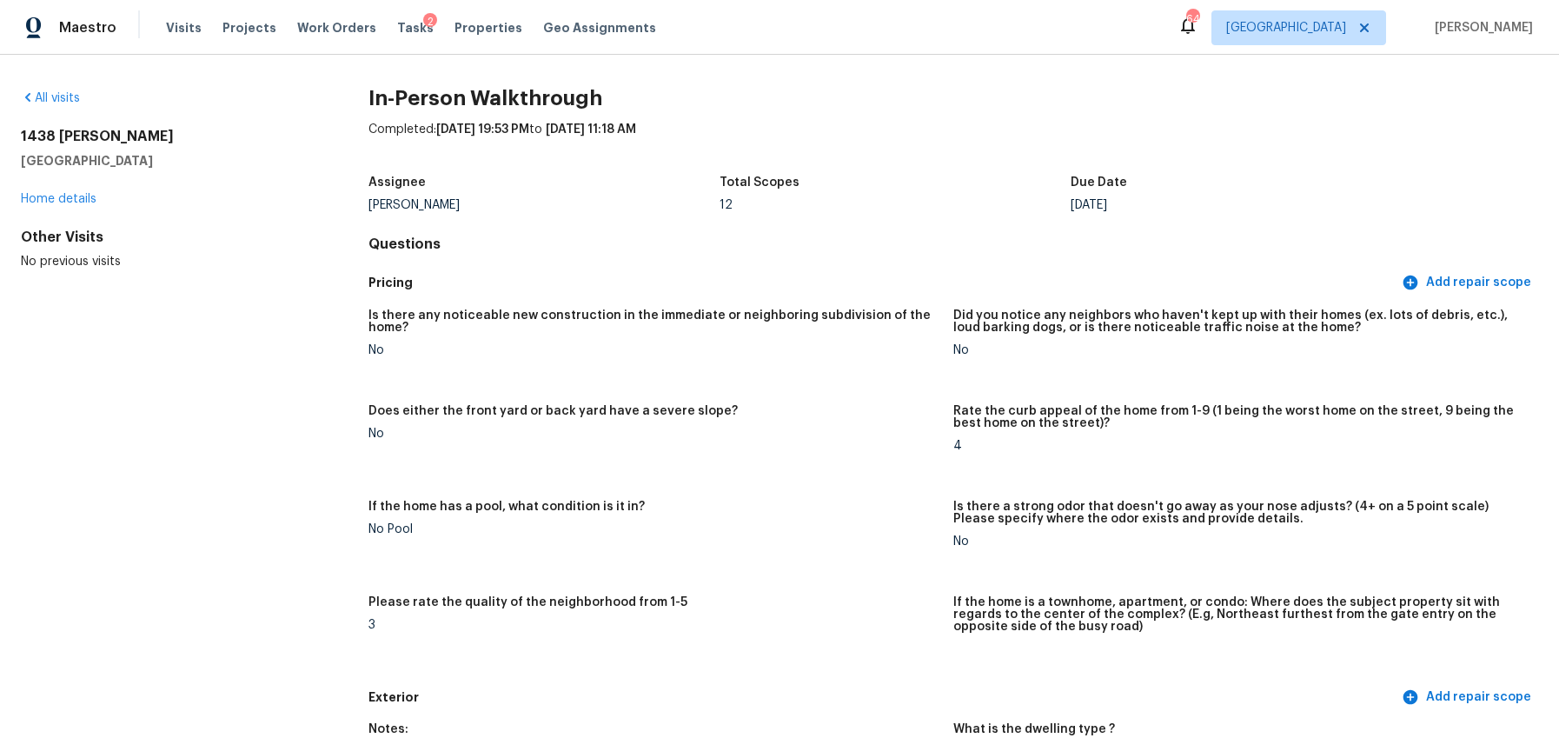
scroll to position [2718, 0]
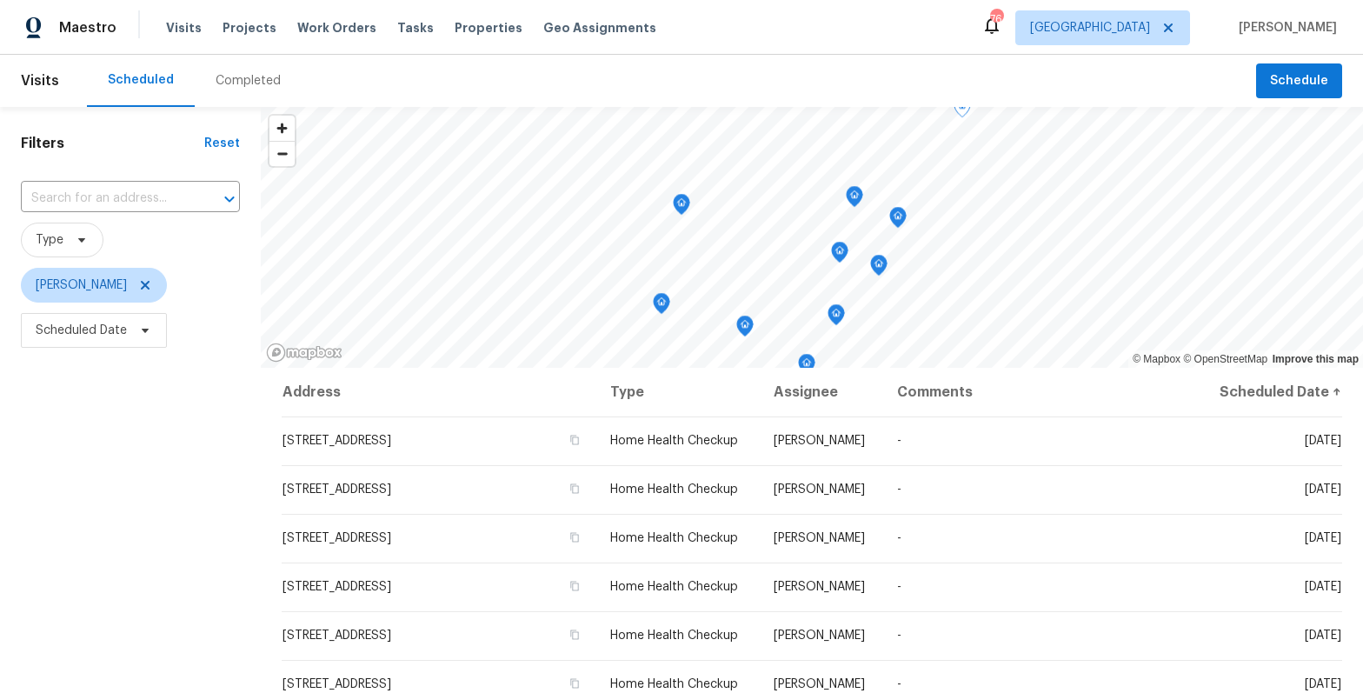
scroll to position [340, 0]
